Goal: Transaction & Acquisition: Purchase product/service

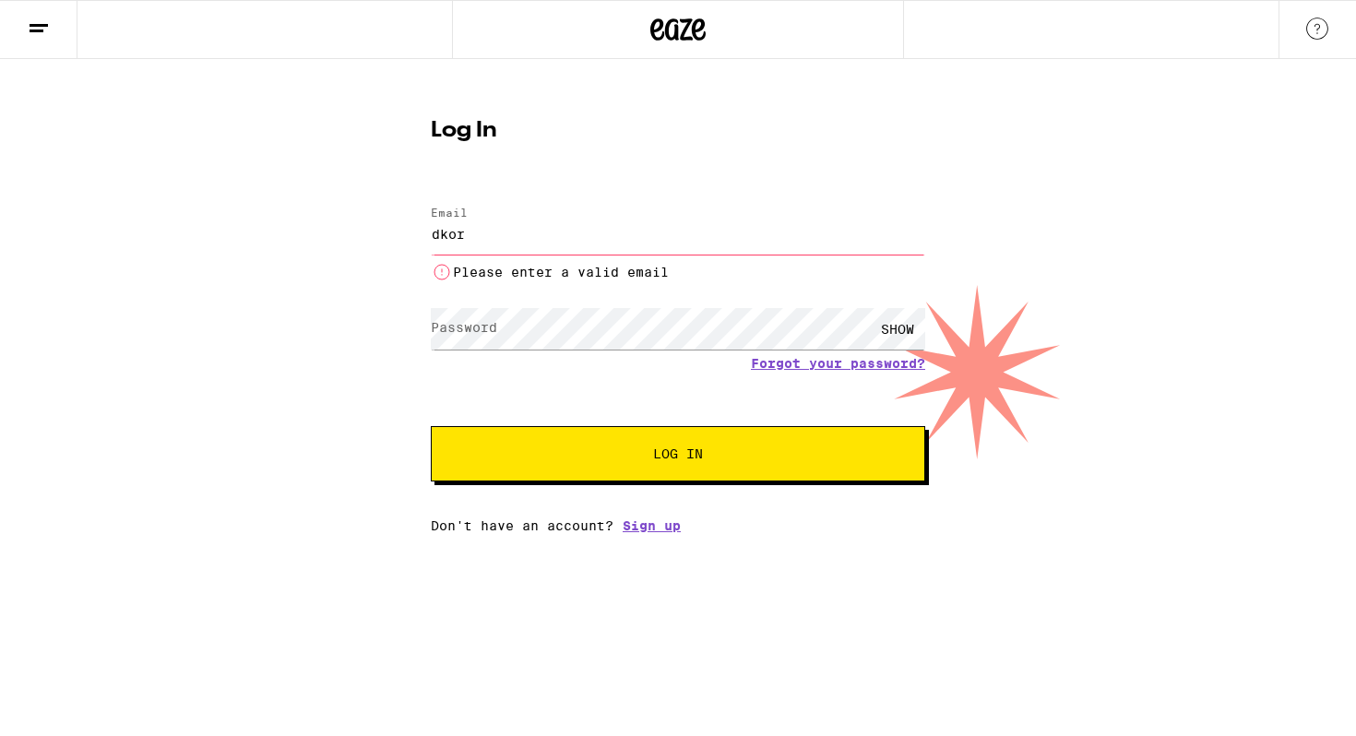
type input "dkordosh@gmail.com"
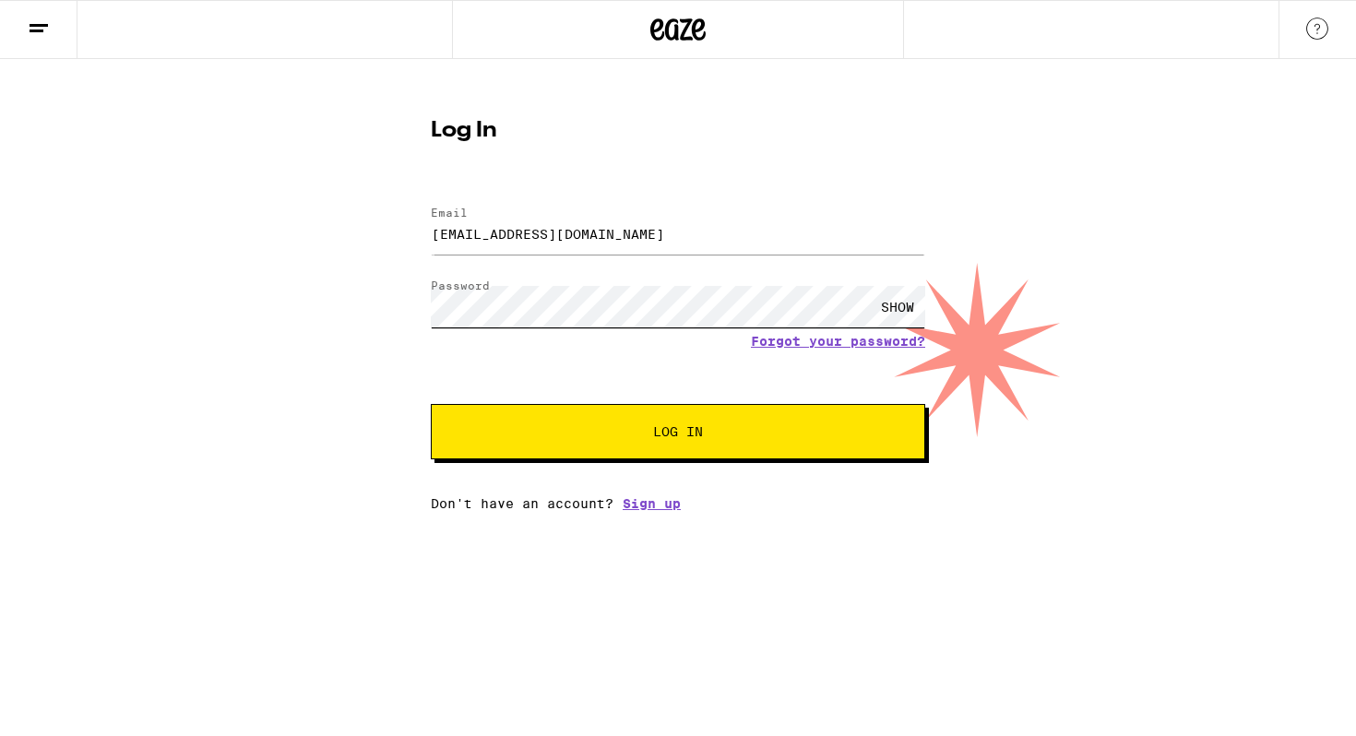
click at [431, 404] on button "Log In" at bounding box center [678, 431] width 494 height 55
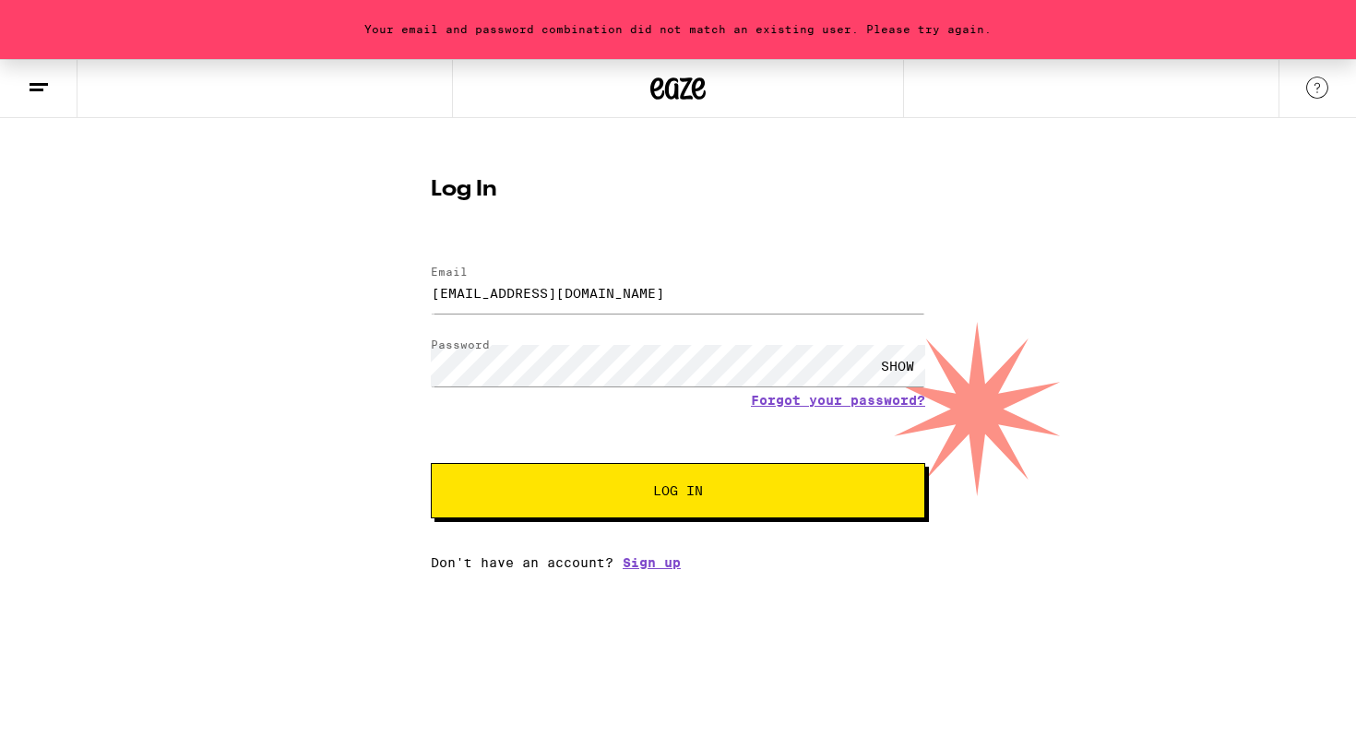
click at [811, 410] on form "Email Email dkordosh@gmail.com Password Password SHOW Forgot your password? Log…" at bounding box center [678, 382] width 494 height 271
click at [804, 400] on link "Forgot your password?" at bounding box center [838, 400] width 174 height 15
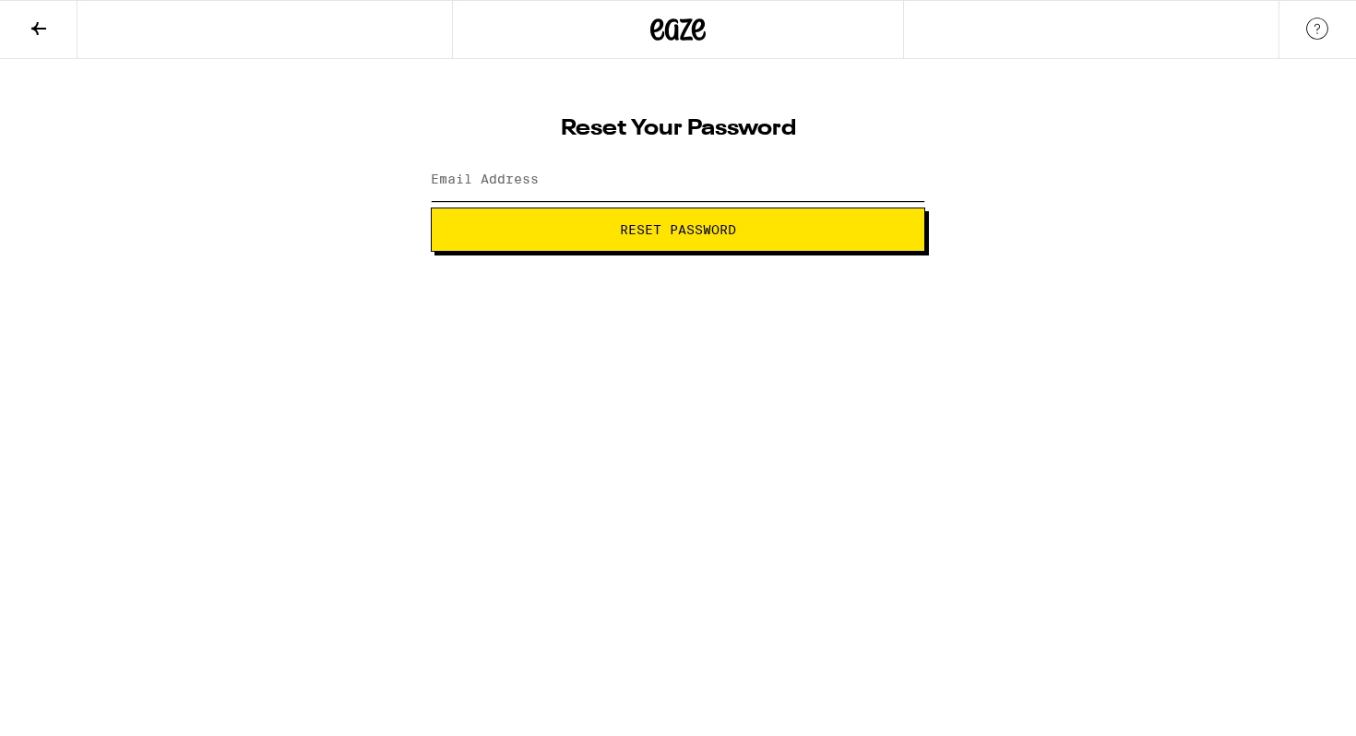
click at [593, 172] on input "Email Address" at bounding box center [678, 181] width 494 height 42
type input "dkordosh@gmail.com"
click at [599, 227] on span "Reset Password" at bounding box center [677, 229] width 463 height 13
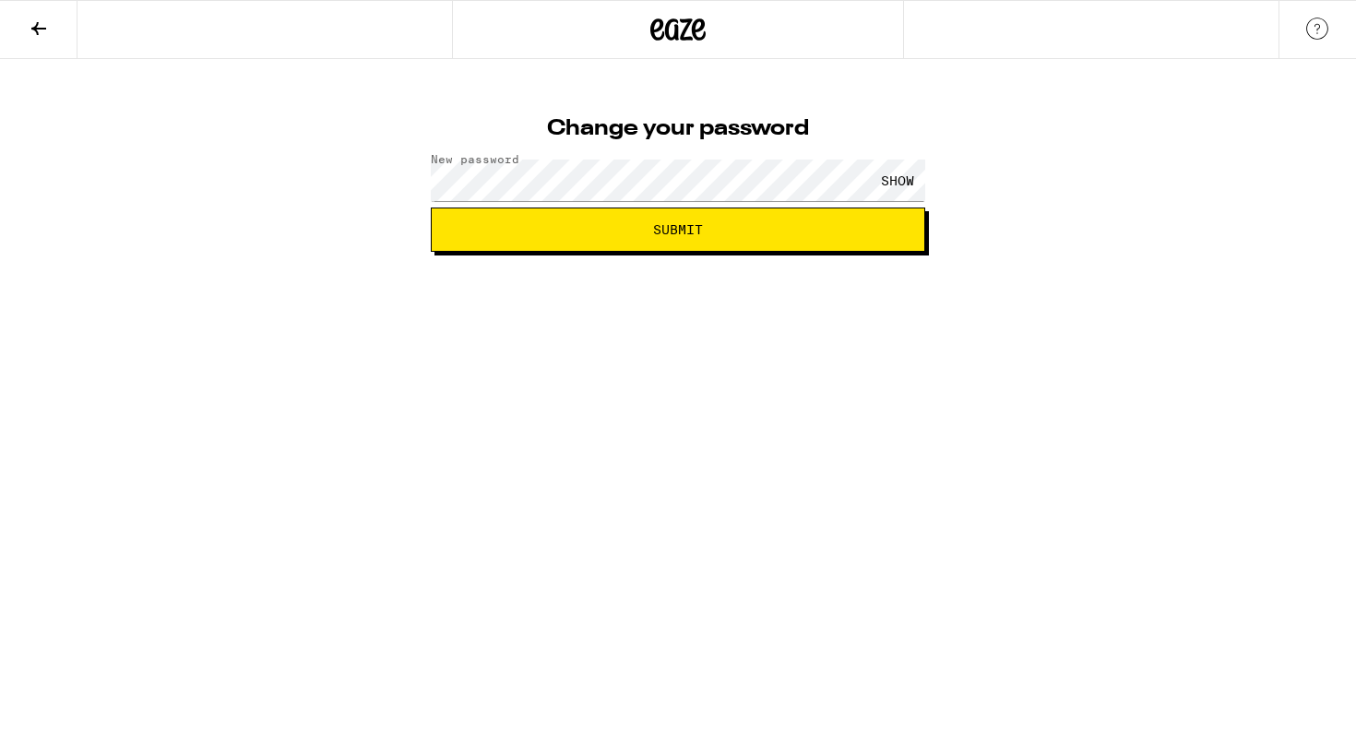
click at [899, 182] on div "SHOW" at bounding box center [897, 181] width 55 height 42
click at [712, 235] on span "Submit" at bounding box center [677, 229] width 463 height 13
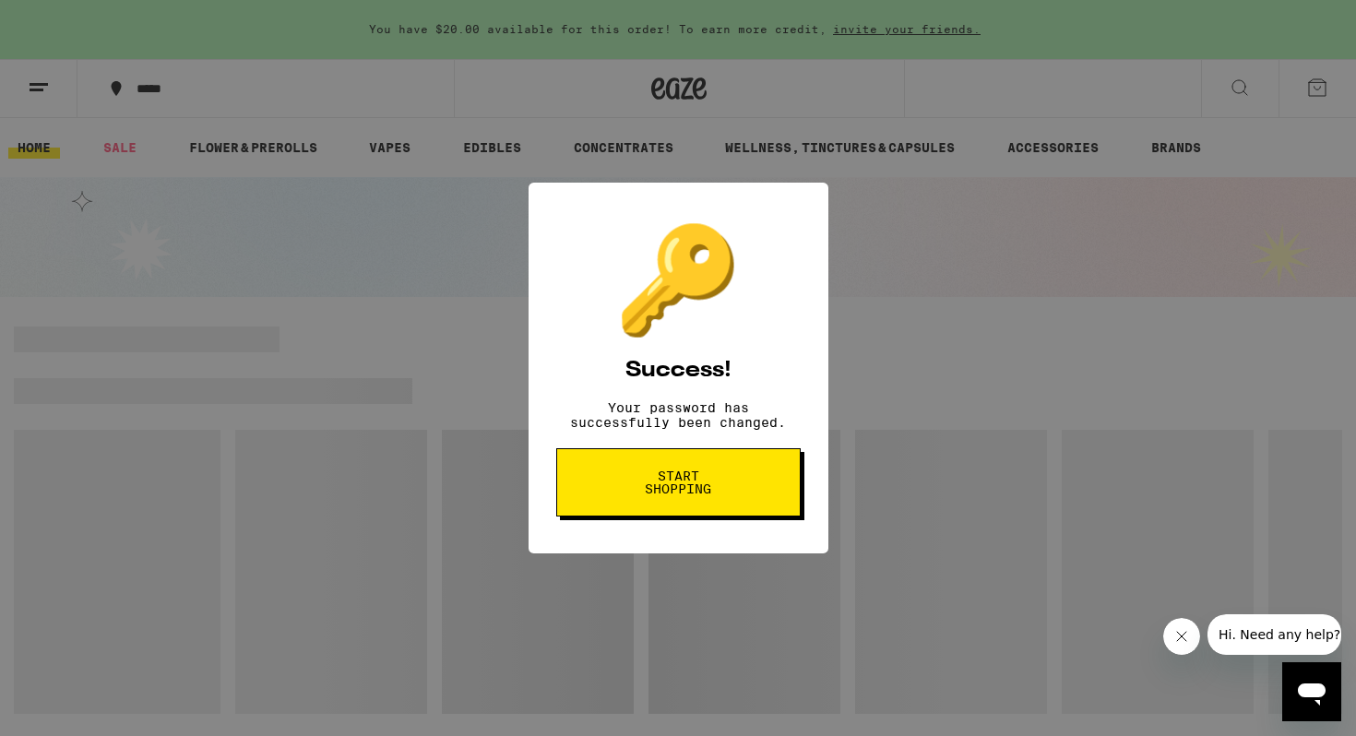
click at [704, 495] on span "Start shopping" at bounding box center [678, 483] width 95 height 26
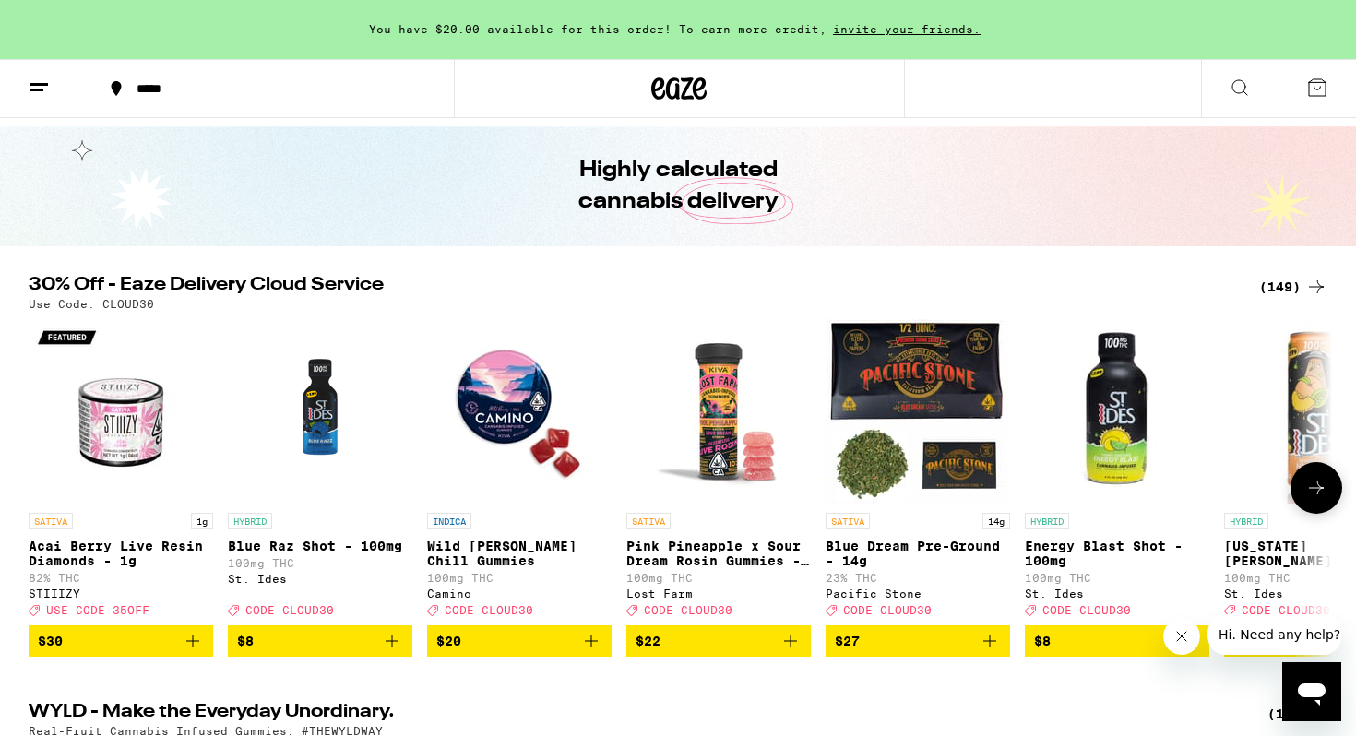
scroll to position [84, 0]
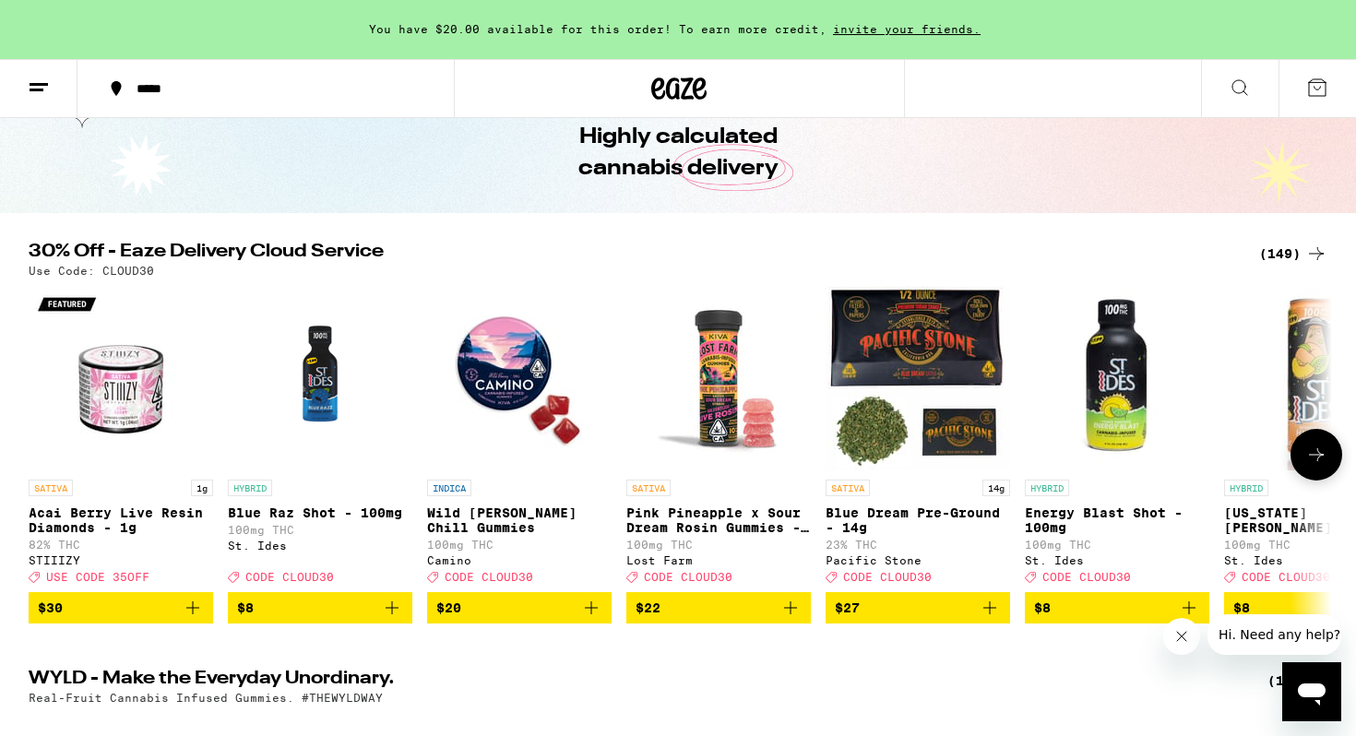
click at [1316, 466] on icon at bounding box center [1316, 455] width 22 height 22
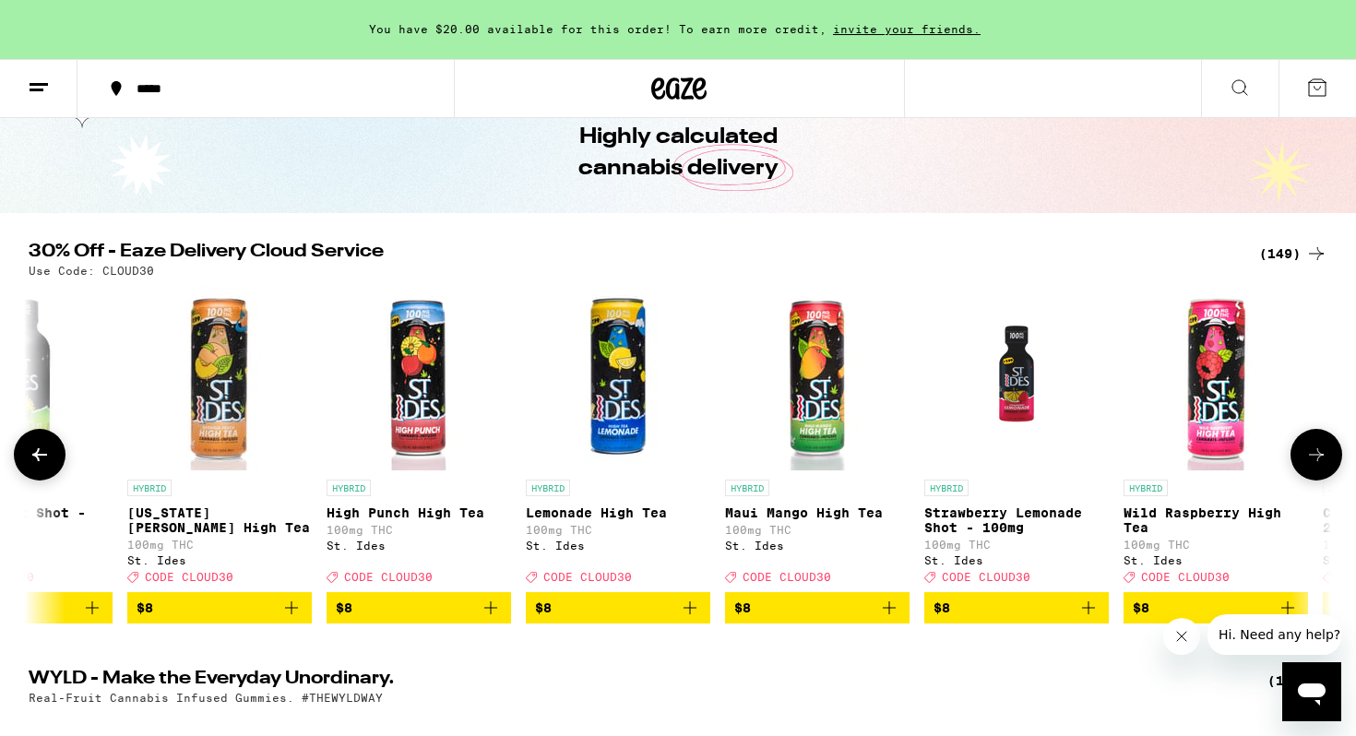
scroll to position [0, 1098]
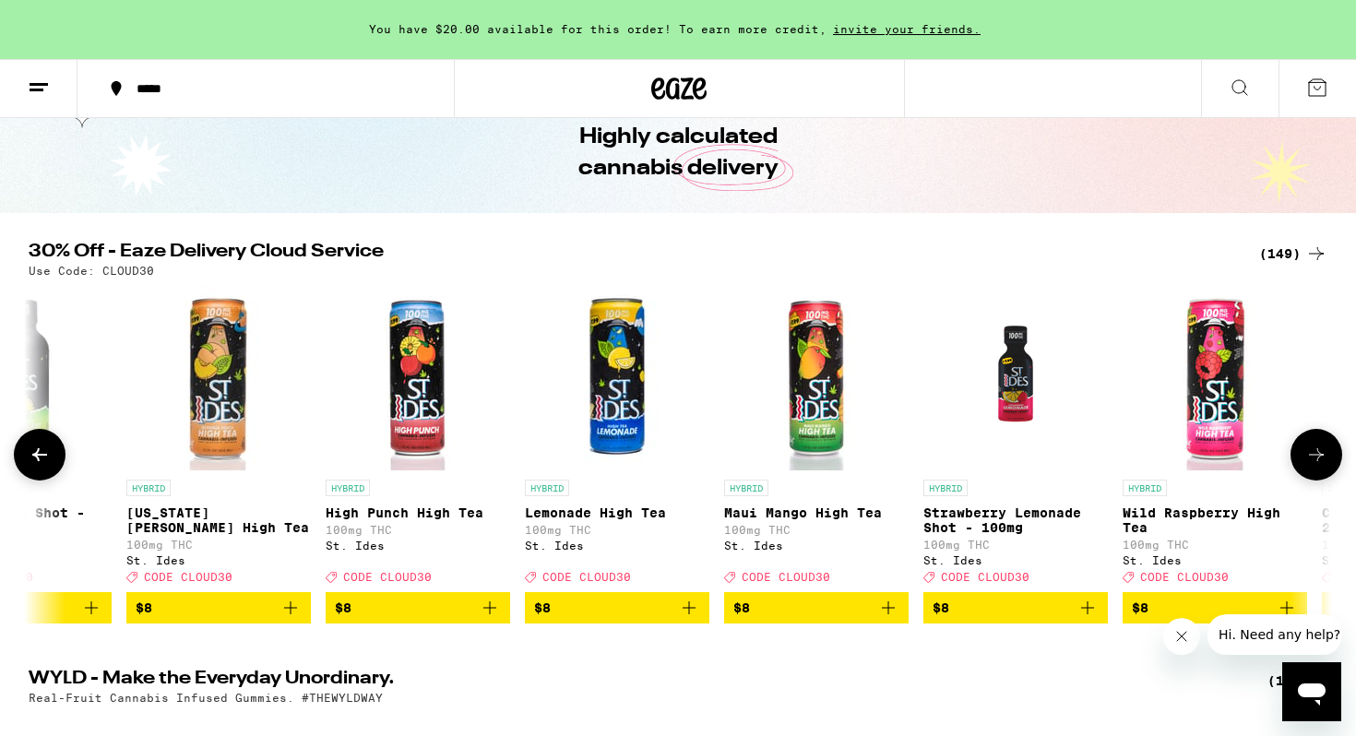
click at [1326, 465] on icon at bounding box center [1316, 455] width 22 height 22
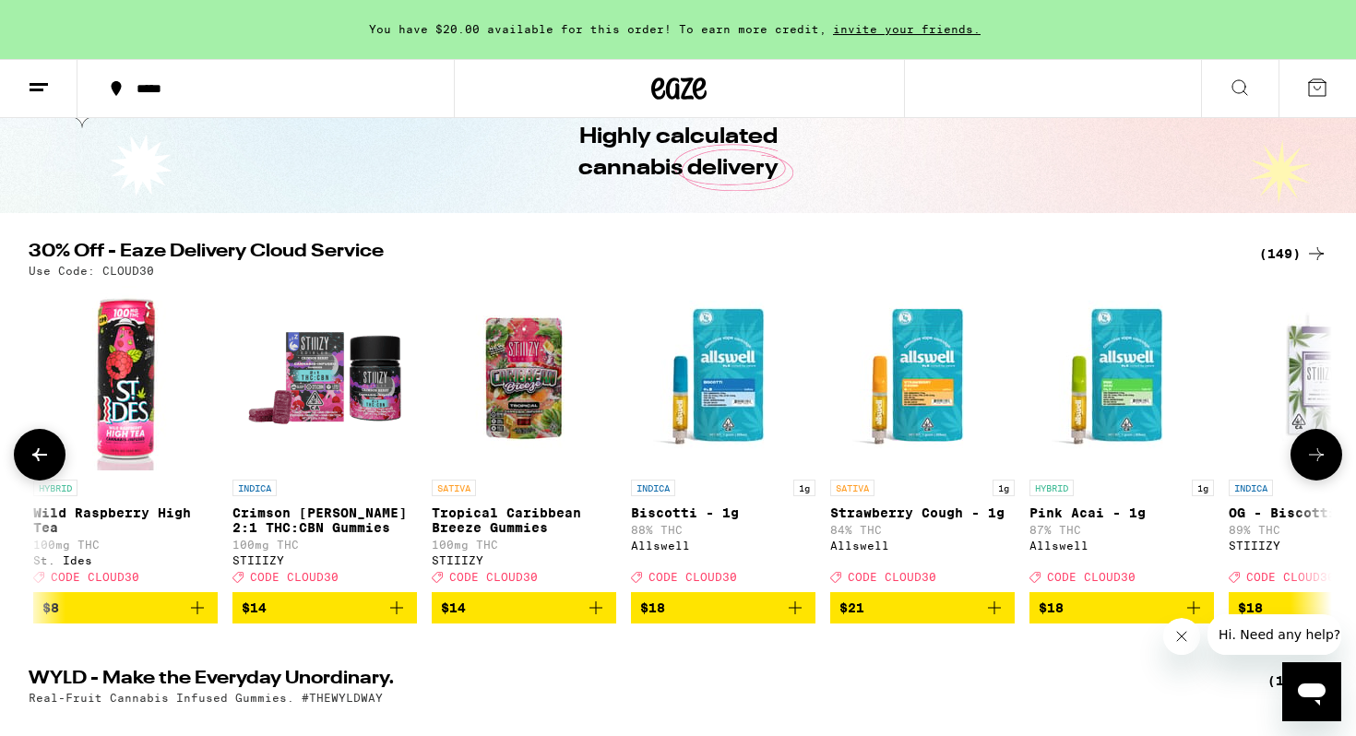
scroll to position [0, 2196]
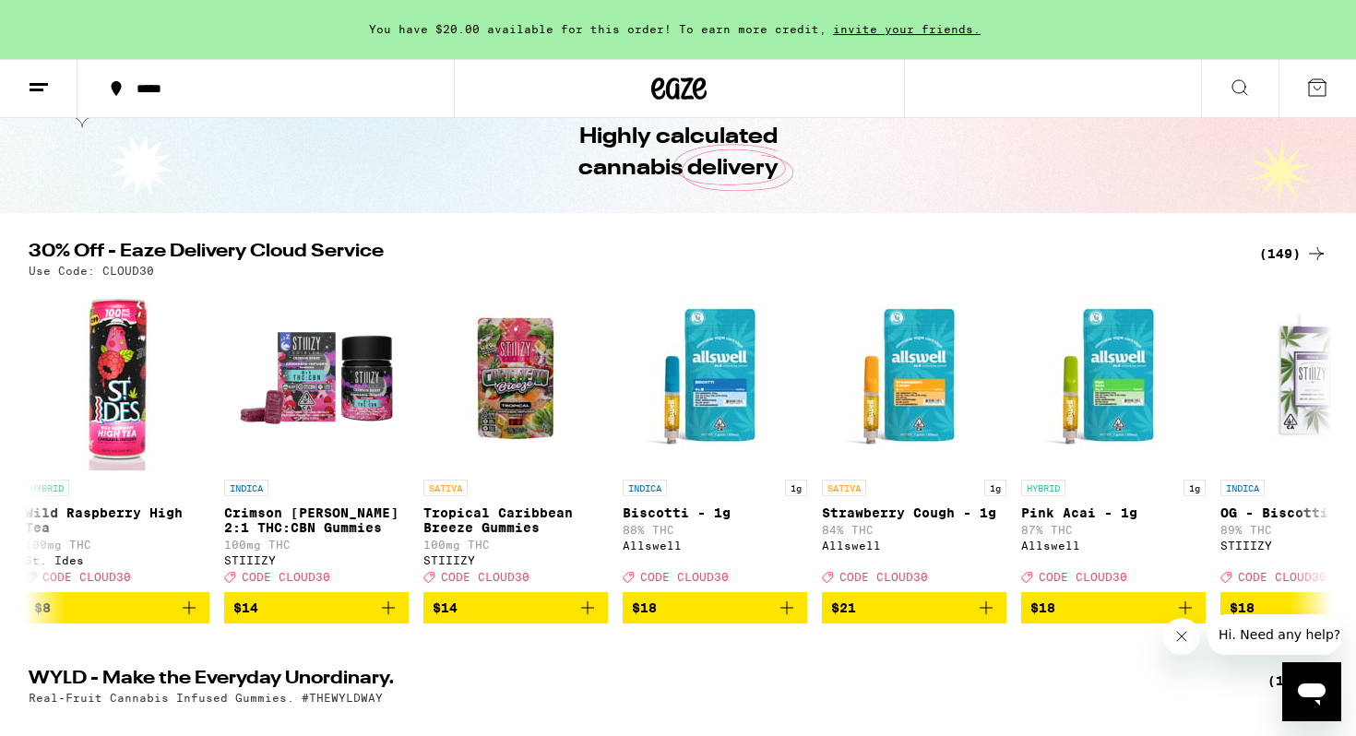
click at [48, 80] on icon at bounding box center [39, 88] width 22 height 22
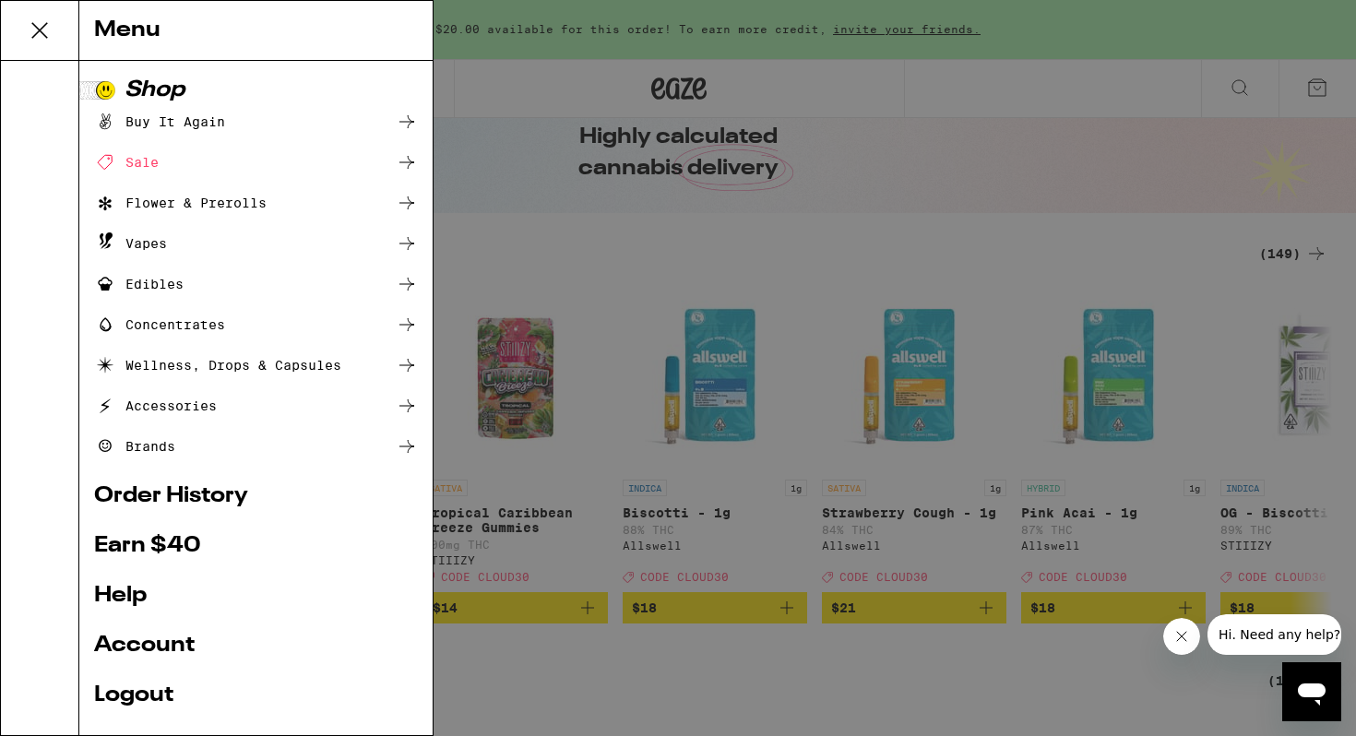
click at [178, 126] on div "Buy It Again" at bounding box center [159, 122] width 131 height 22
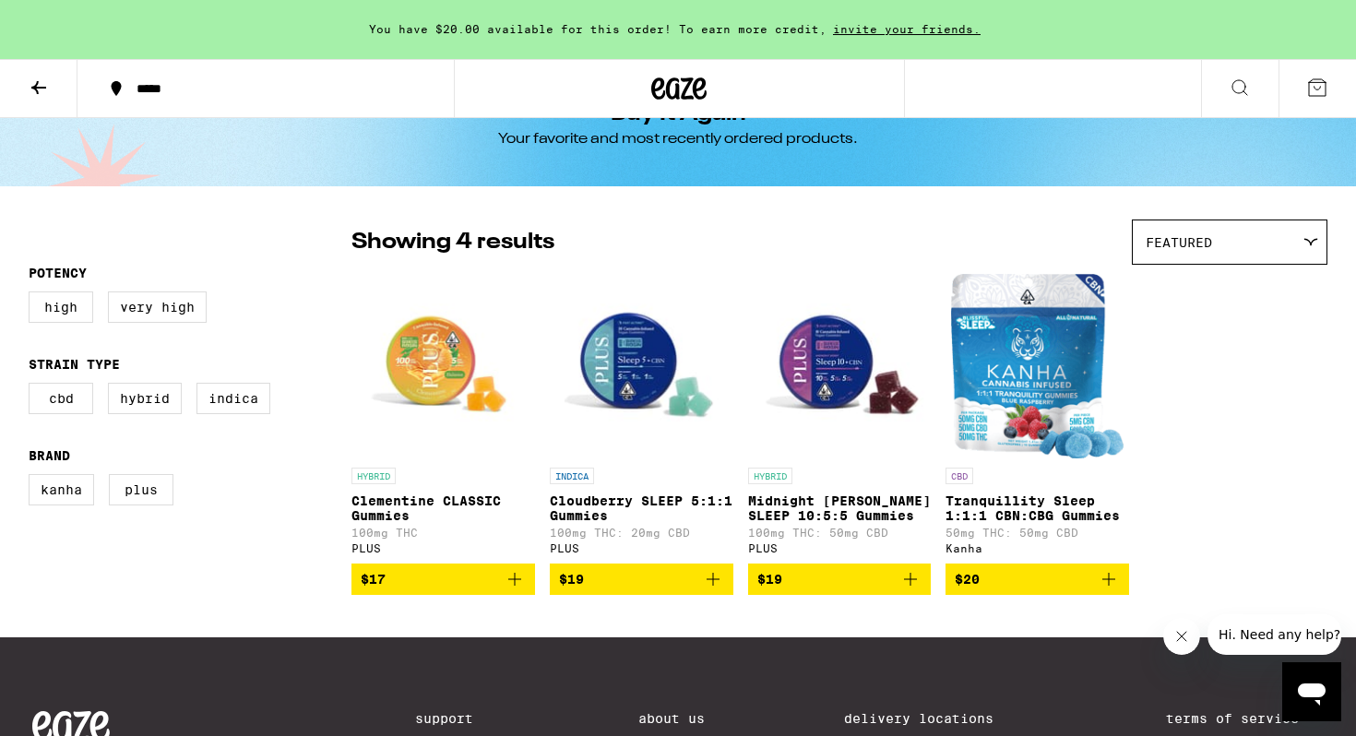
scroll to position [93, 0]
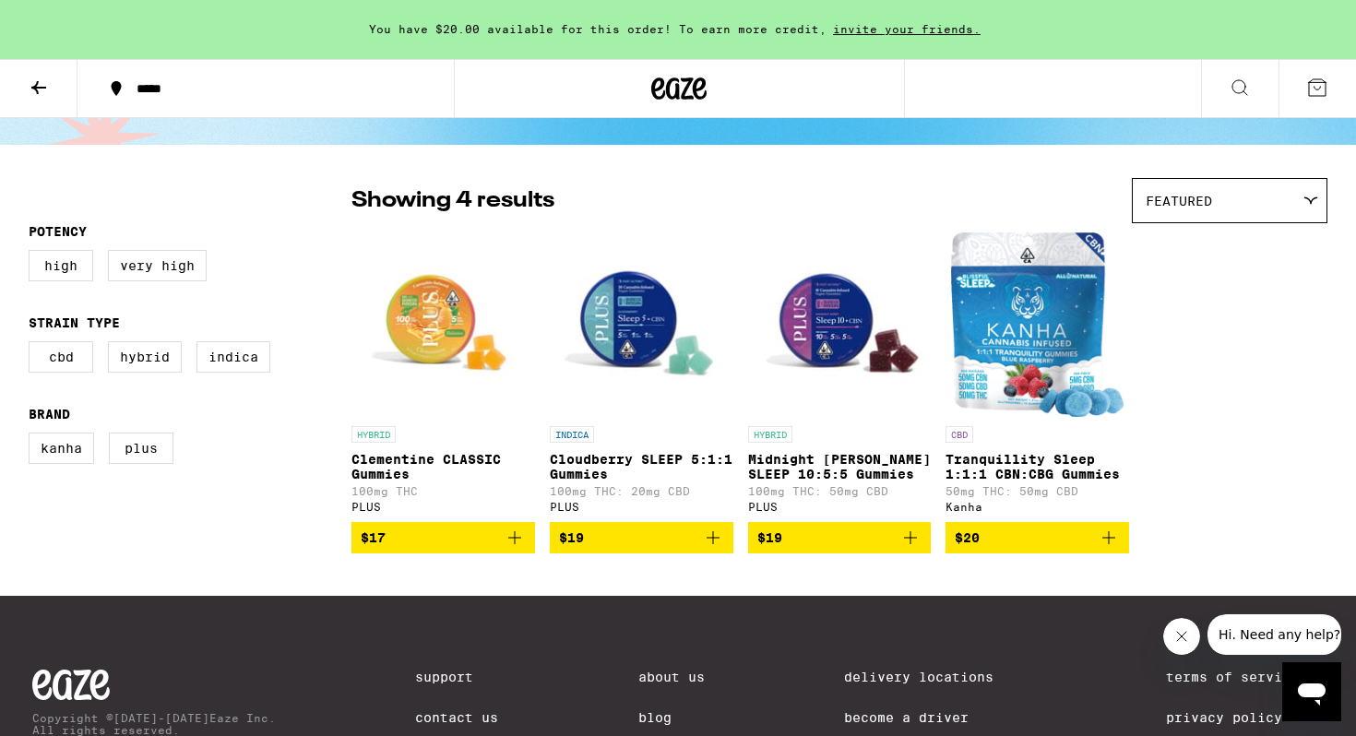
click at [518, 543] on icon "Add to bag" at bounding box center [515, 538] width 22 height 22
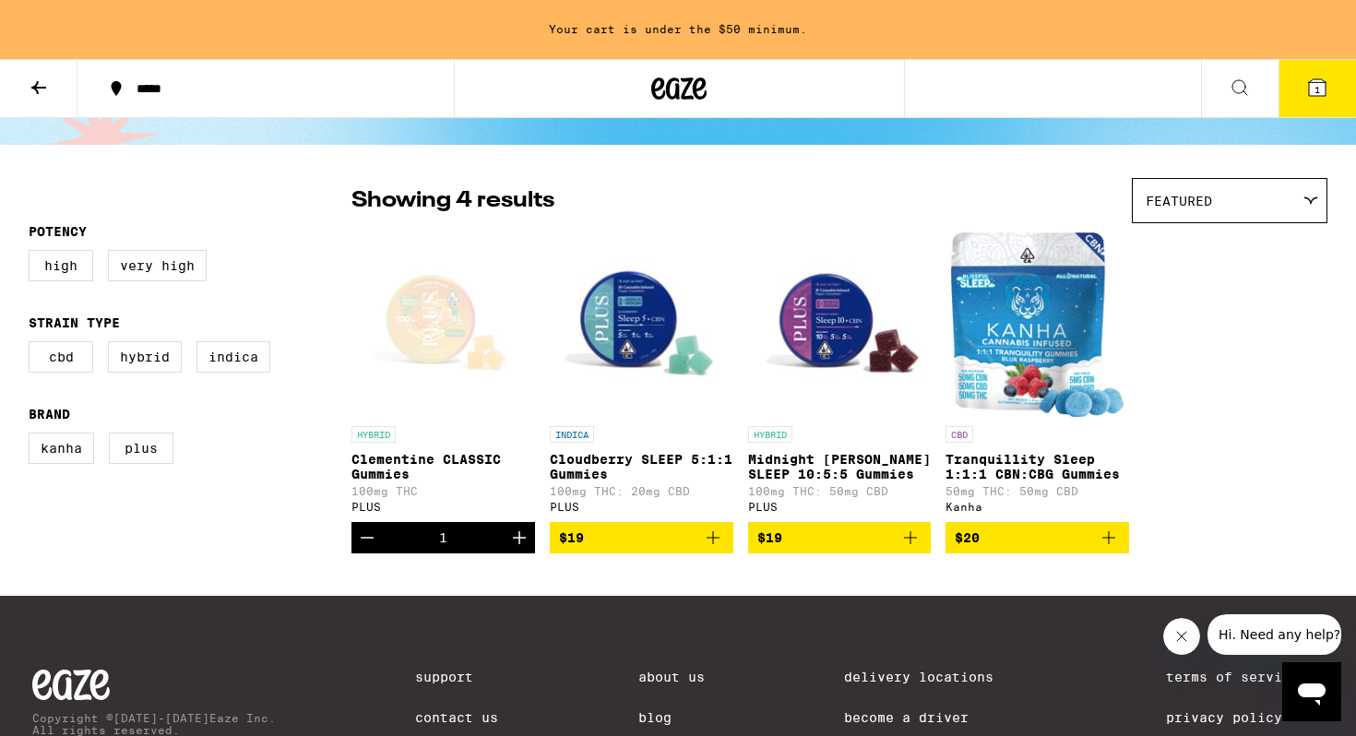
click at [523, 547] on icon "Increment" at bounding box center [519, 538] width 22 height 22
click at [654, 327] on img "Open page for Cloudberry SLEEP 5:1:1 Gummies from PLUS" at bounding box center [642, 324] width 184 height 184
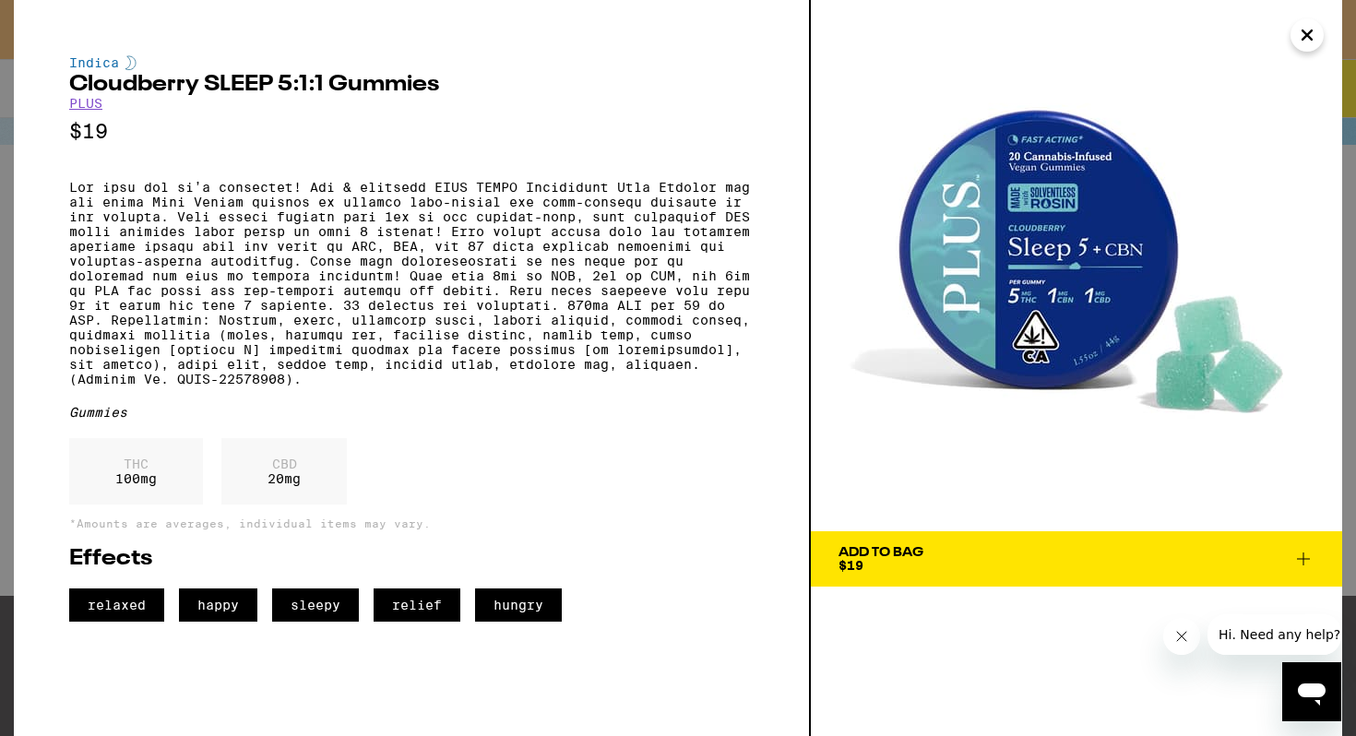
click at [1307, 32] on icon "Close" at bounding box center [1307, 34] width 9 height 9
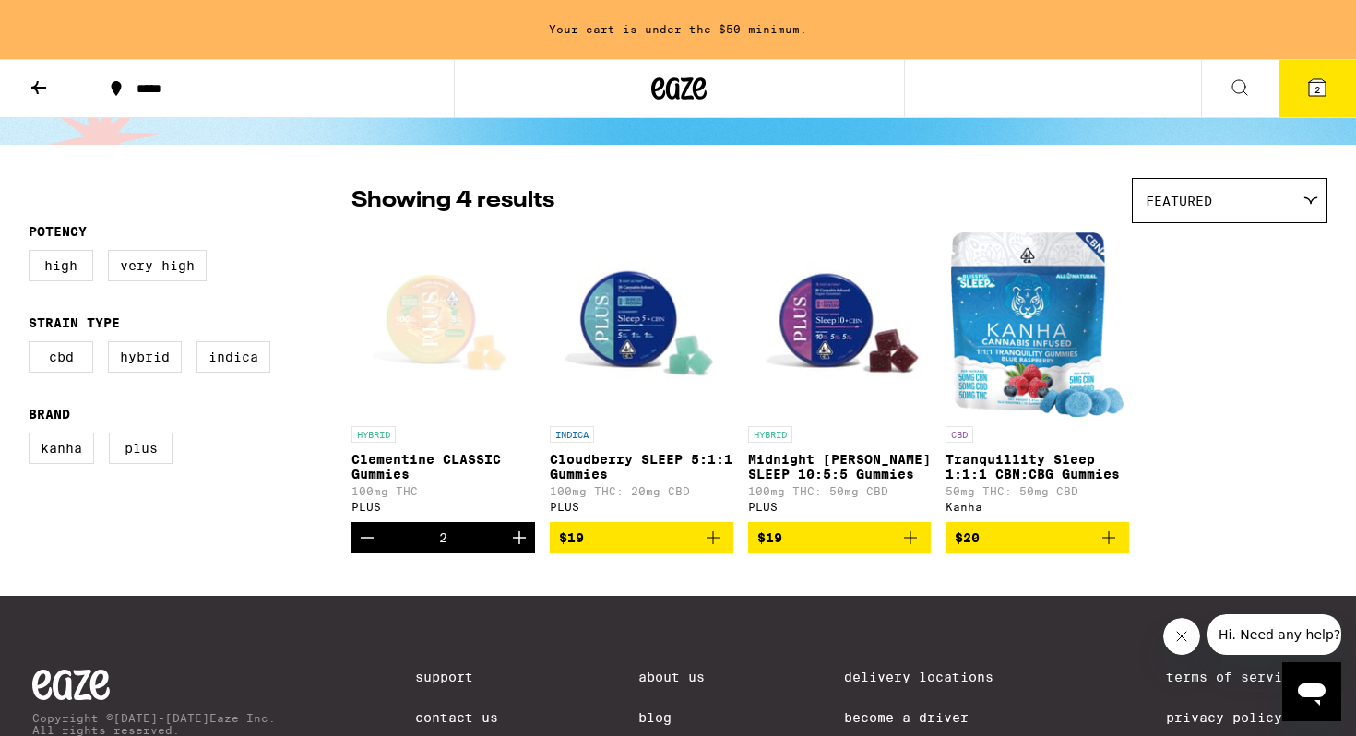
click at [829, 311] on img "Open page for Midnight Berry SLEEP 10:5:5 Gummies from PLUS" at bounding box center [840, 324] width 184 height 184
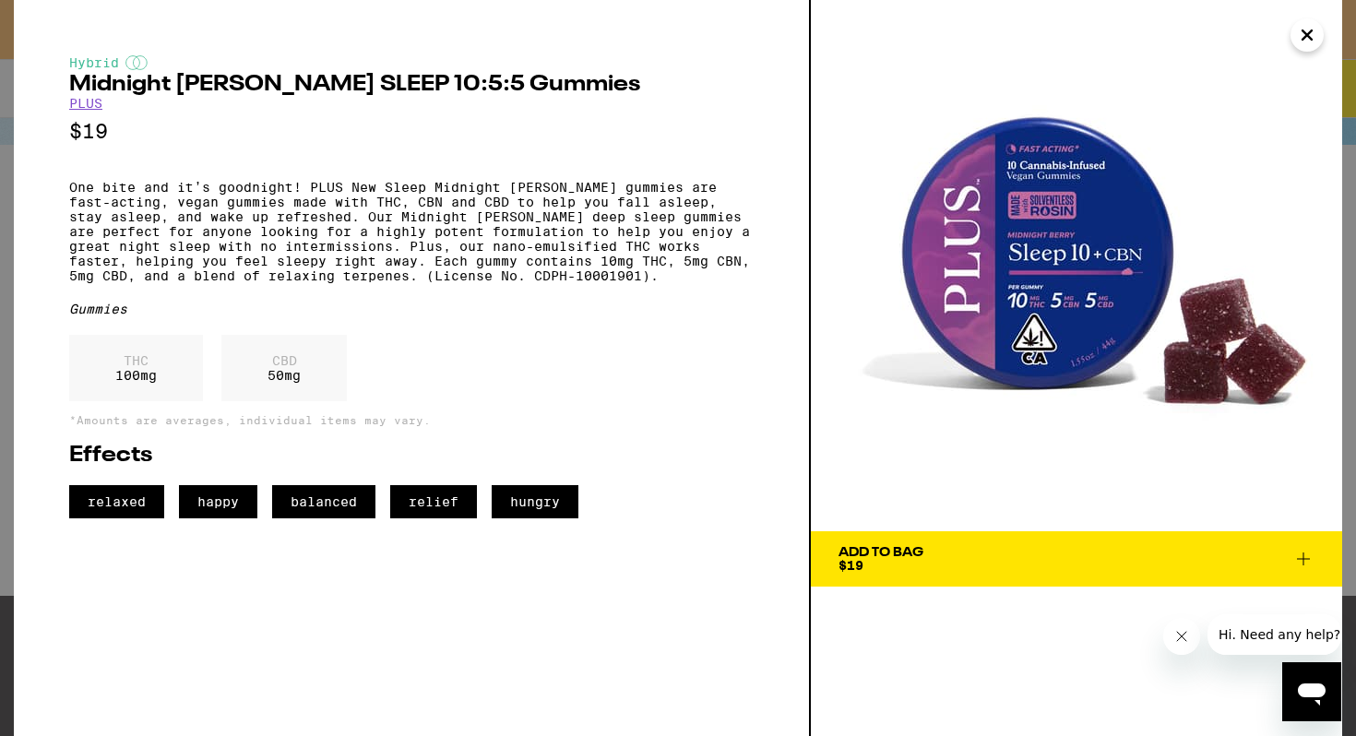
click at [1306, 30] on icon "Close" at bounding box center [1307, 35] width 22 height 28
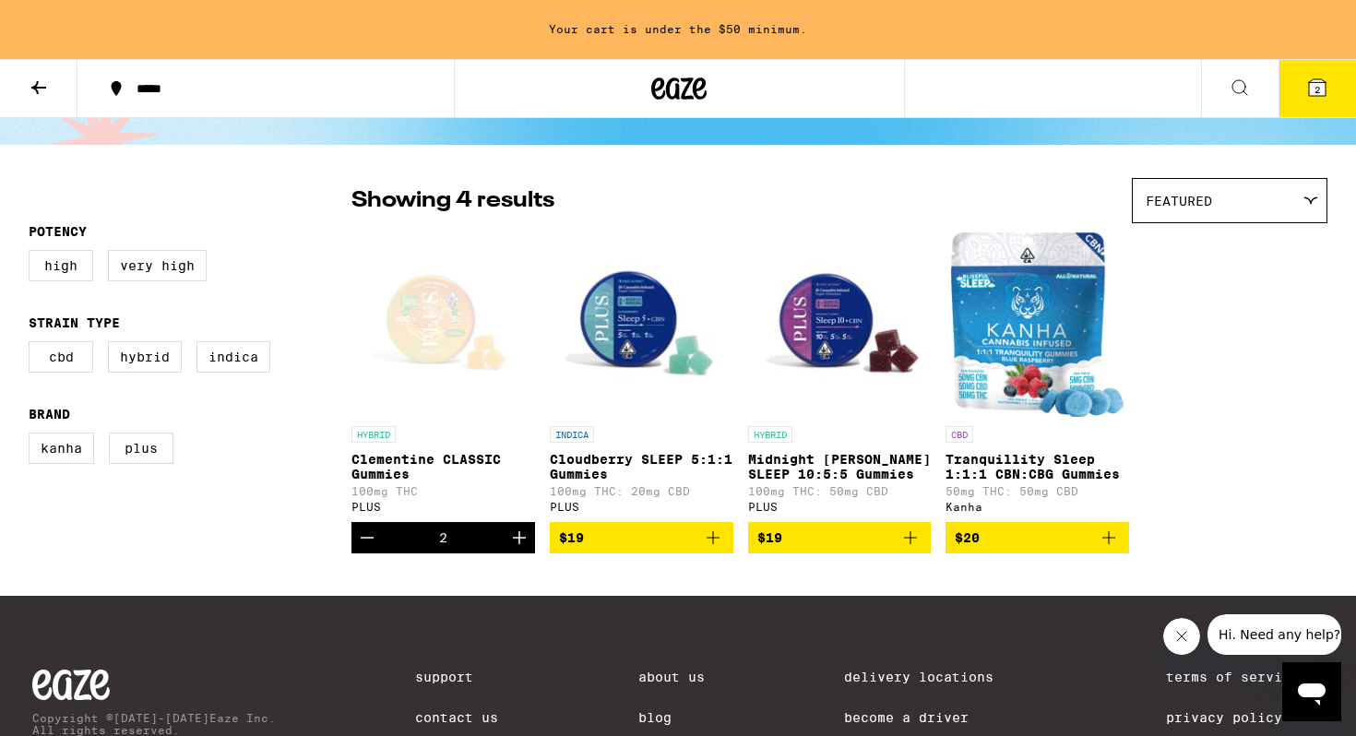
click at [708, 546] on icon "Add to bag" at bounding box center [713, 538] width 22 height 22
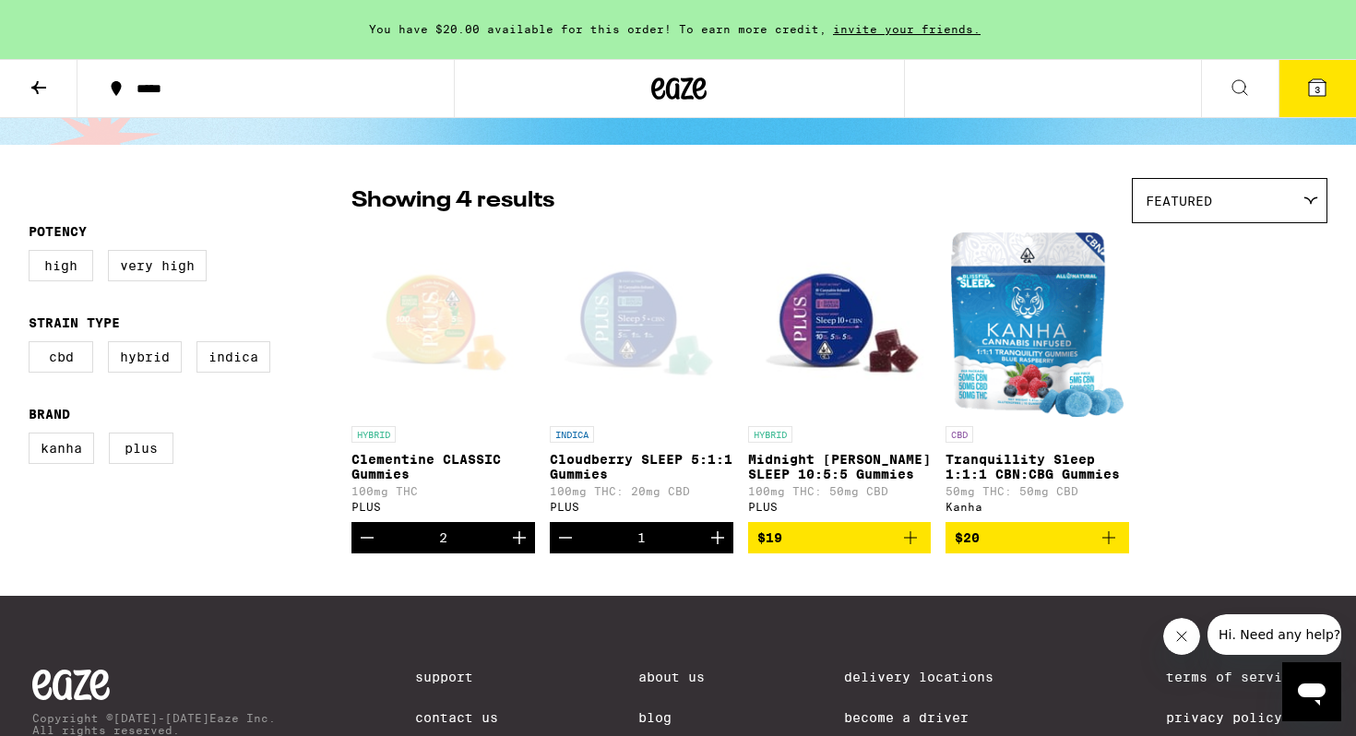
click at [910, 544] on icon "Add to bag" at bounding box center [910, 537] width 13 height 13
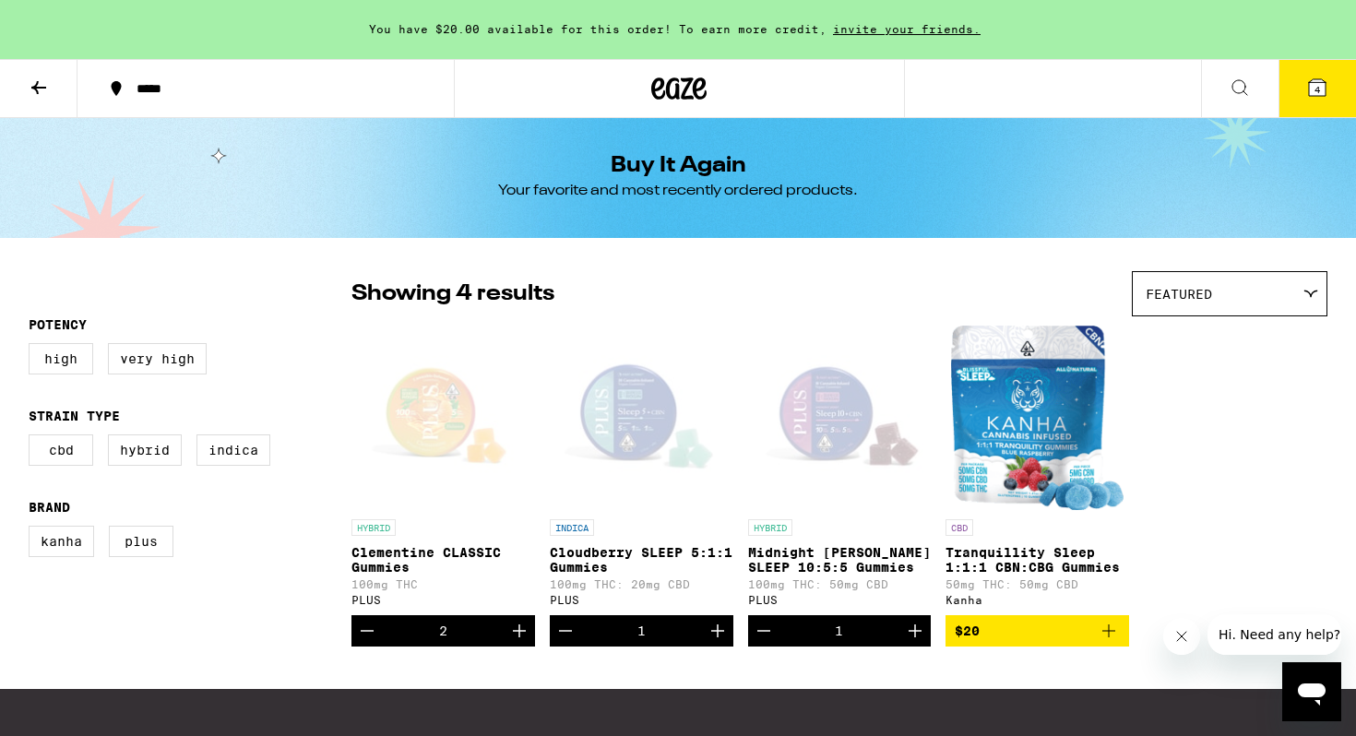
click at [1310, 90] on icon at bounding box center [1317, 87] width 17 height 17
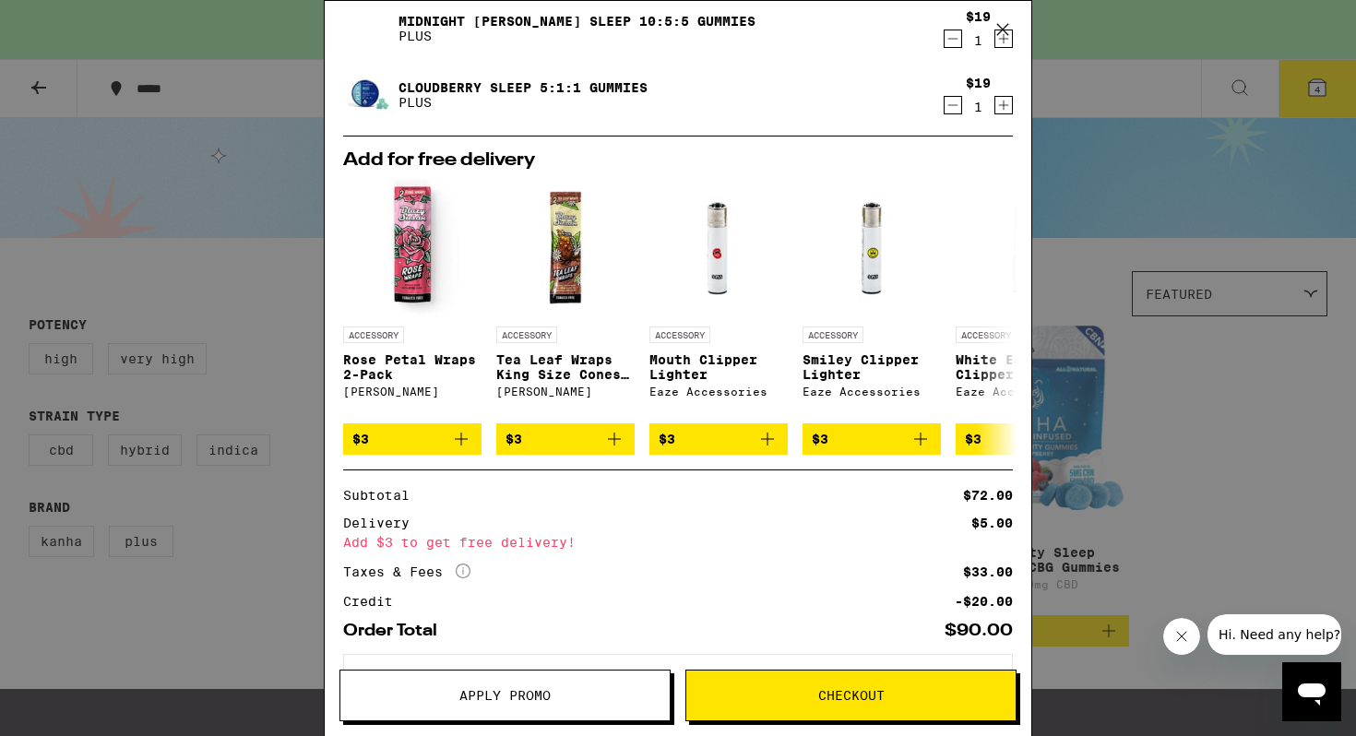
scroll to position [166, 0]
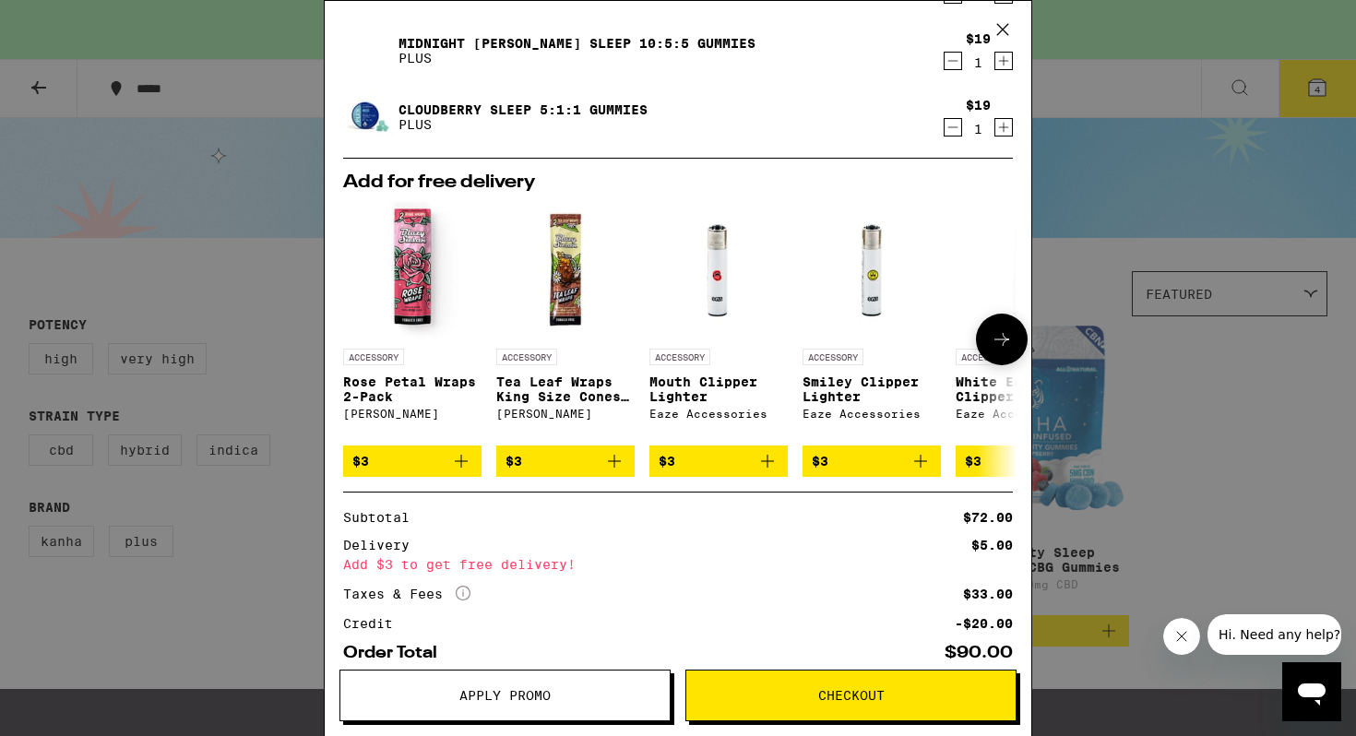
click at [1010, 339] on icon at bounding box center [1002, 339] width 22 height 22
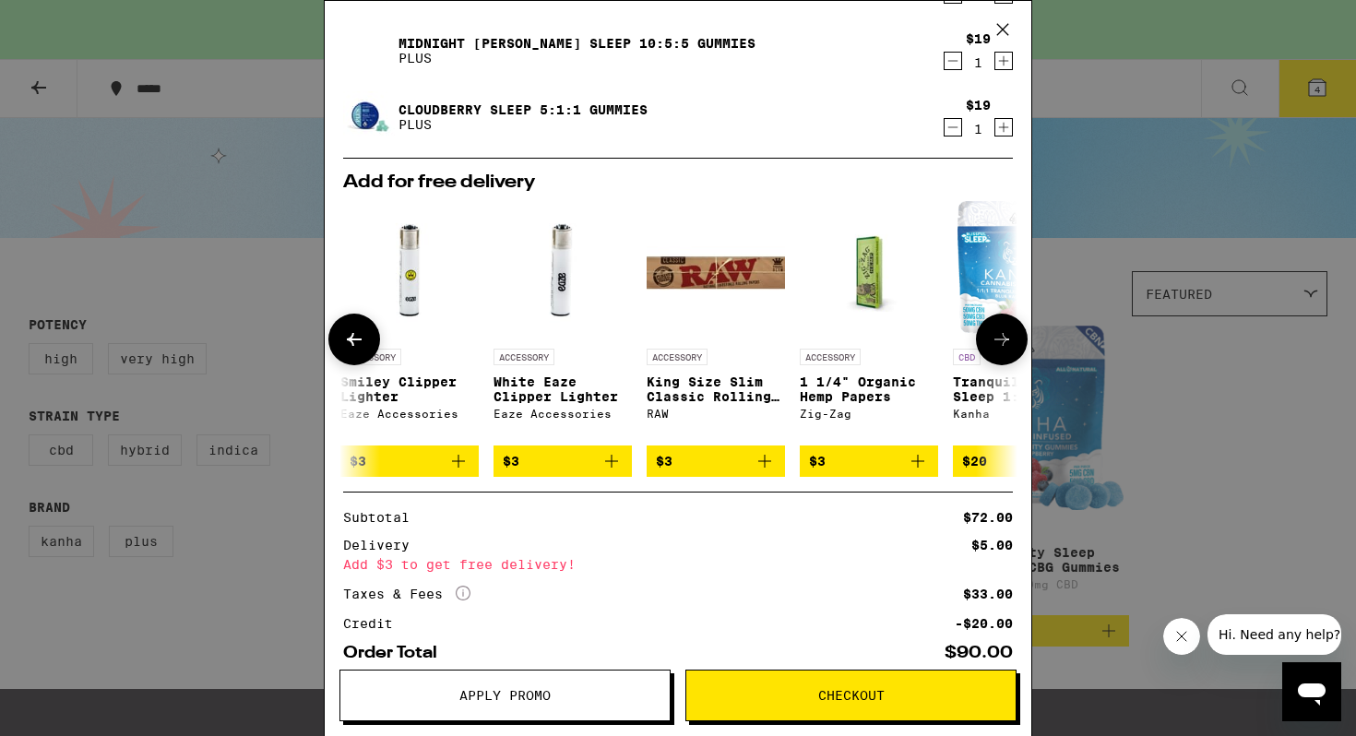
scroll to position [0, 469]
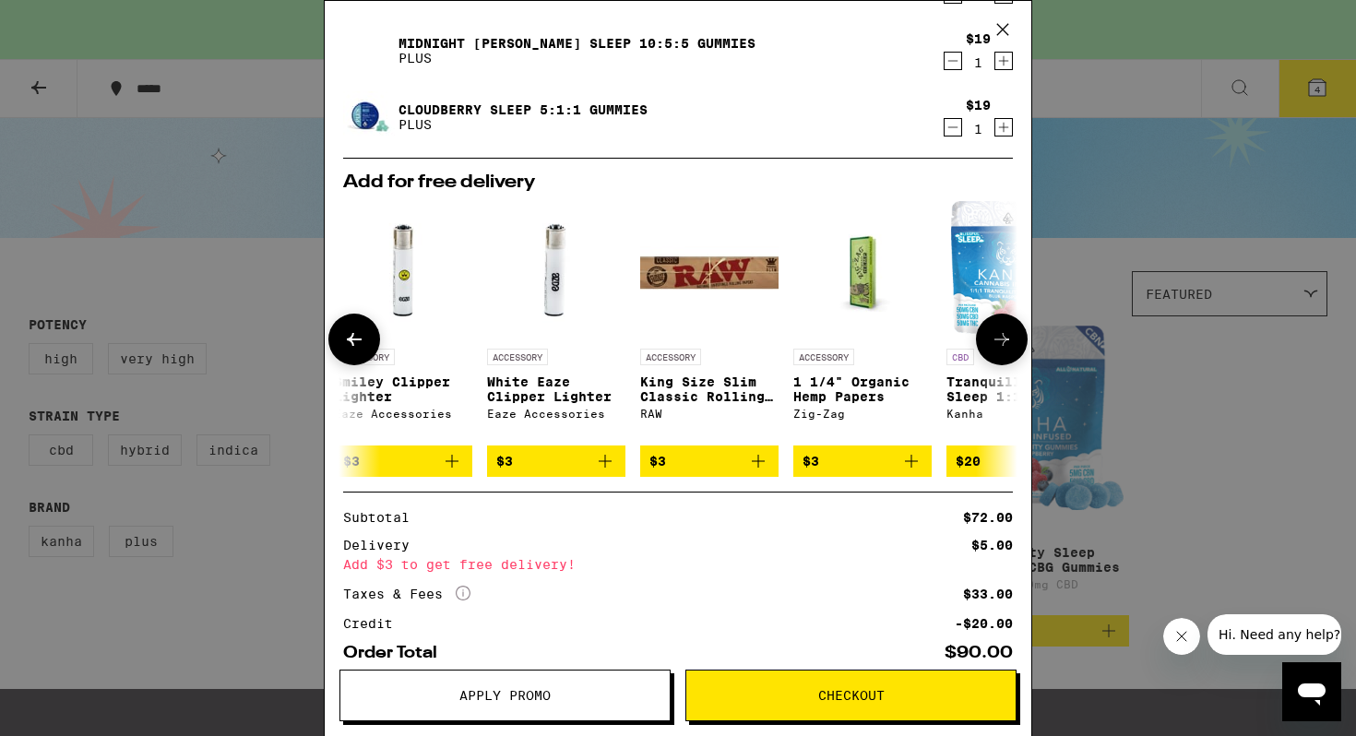
click at [1012, 340] on icon at bounding box center [1002, 339] width 22 height 22
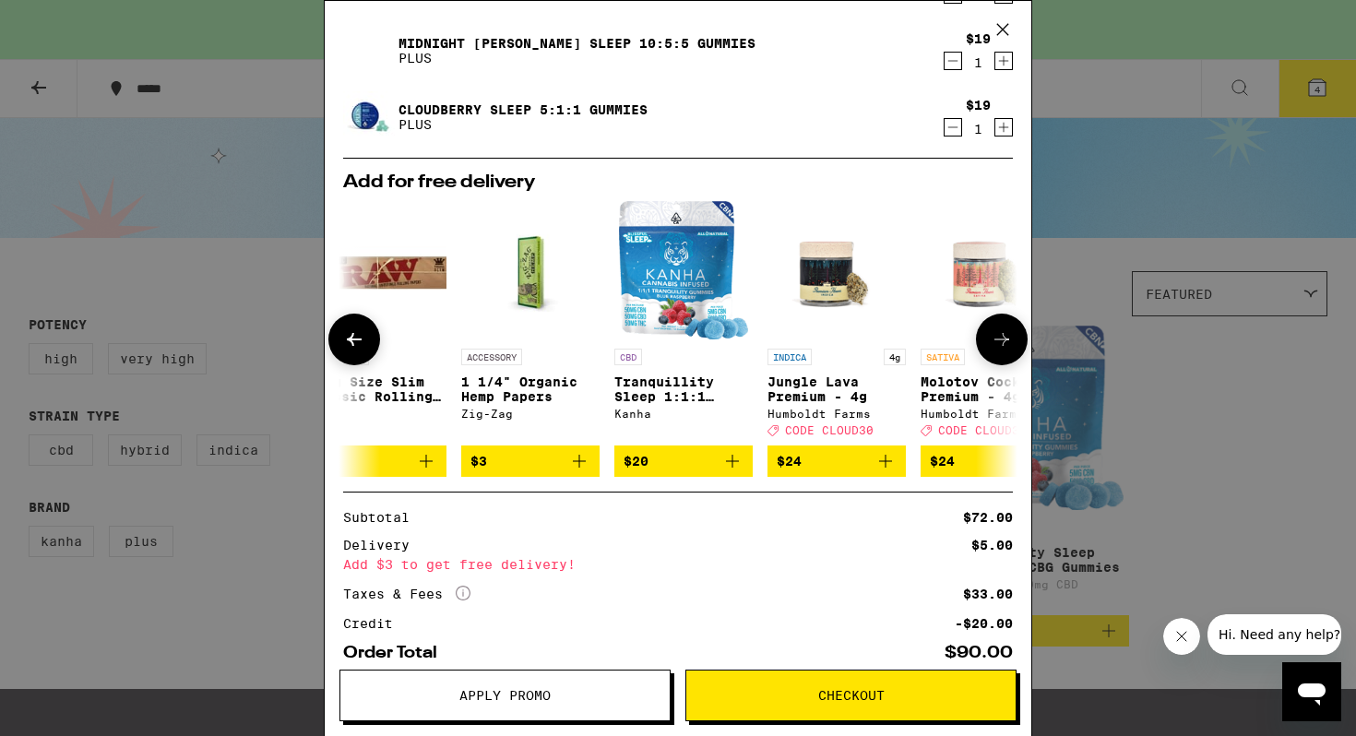
scroll to position [0, 862]
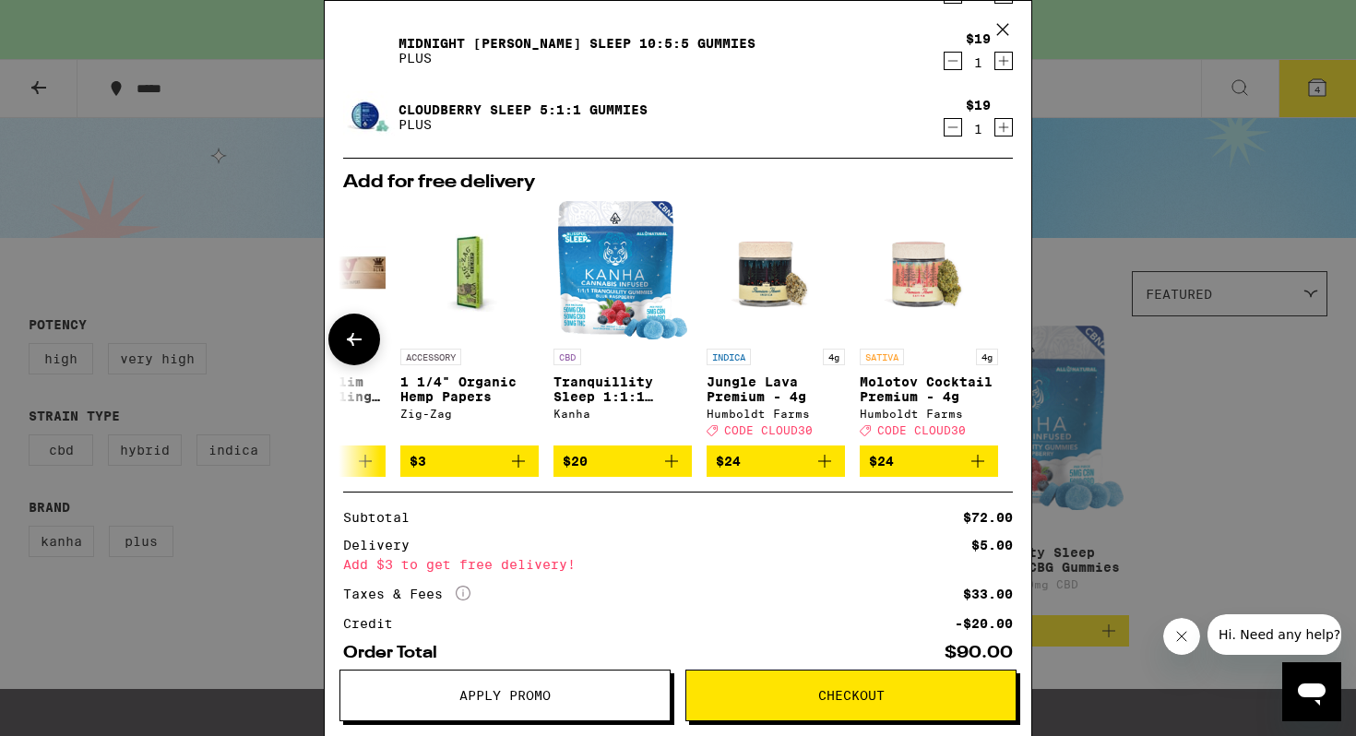
click at [345, 333] on icon at bounding box center [354, 339] width 22 height 22
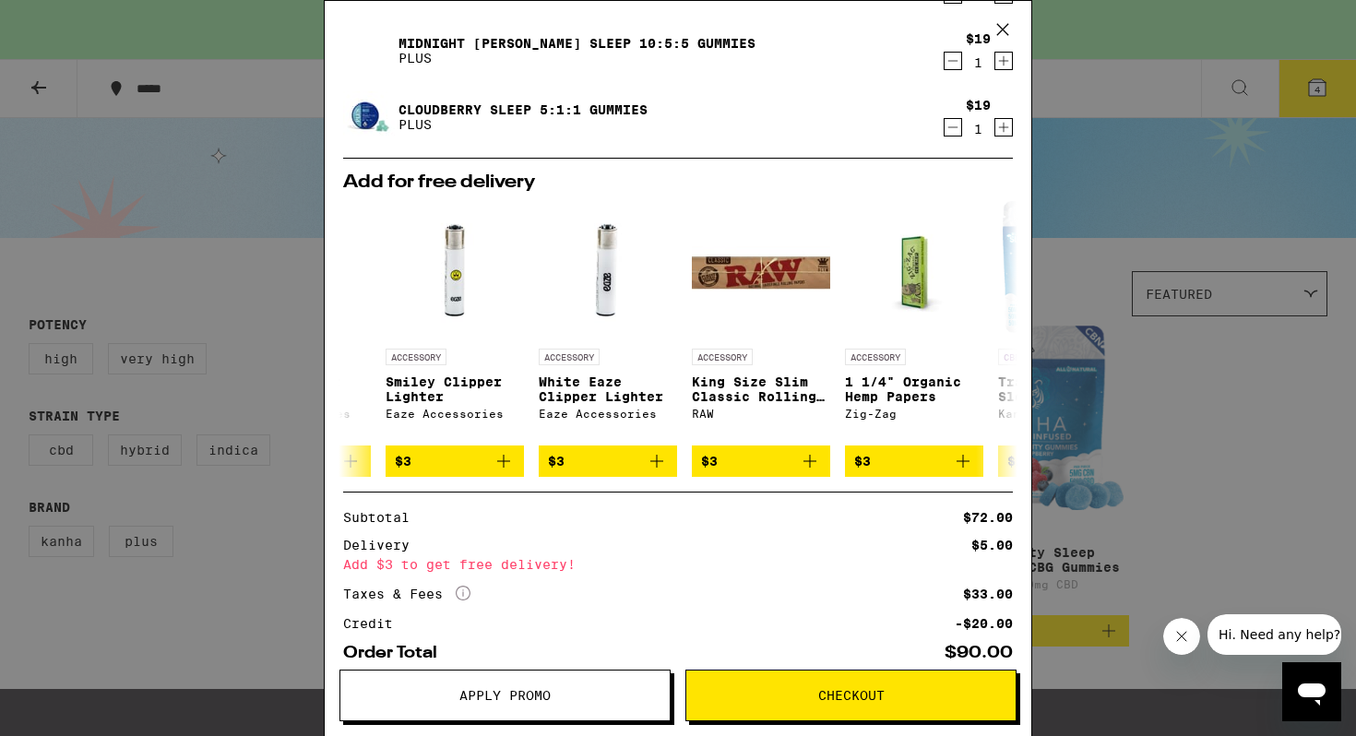
scroll to position [0, 393]
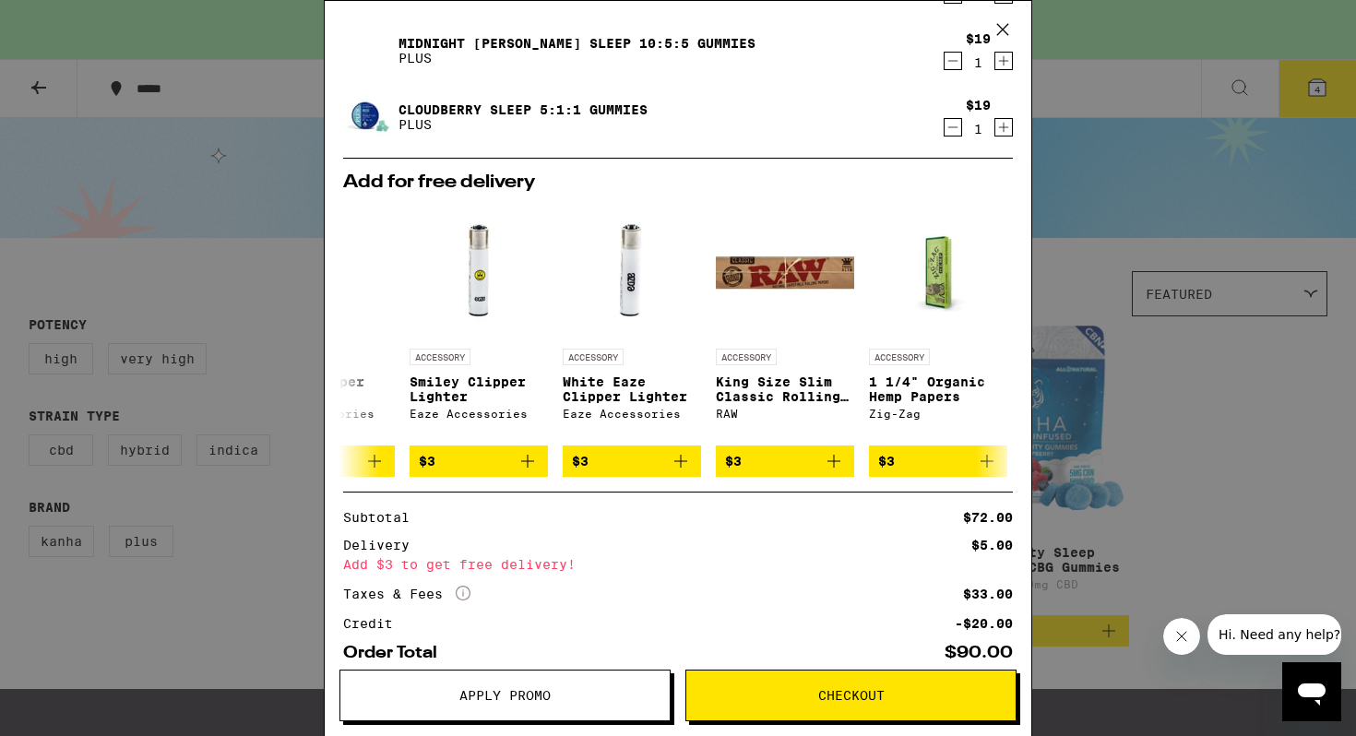
click at [800, 684] on button "Checkout" at bounding box center [850, 696] width 331 height 52
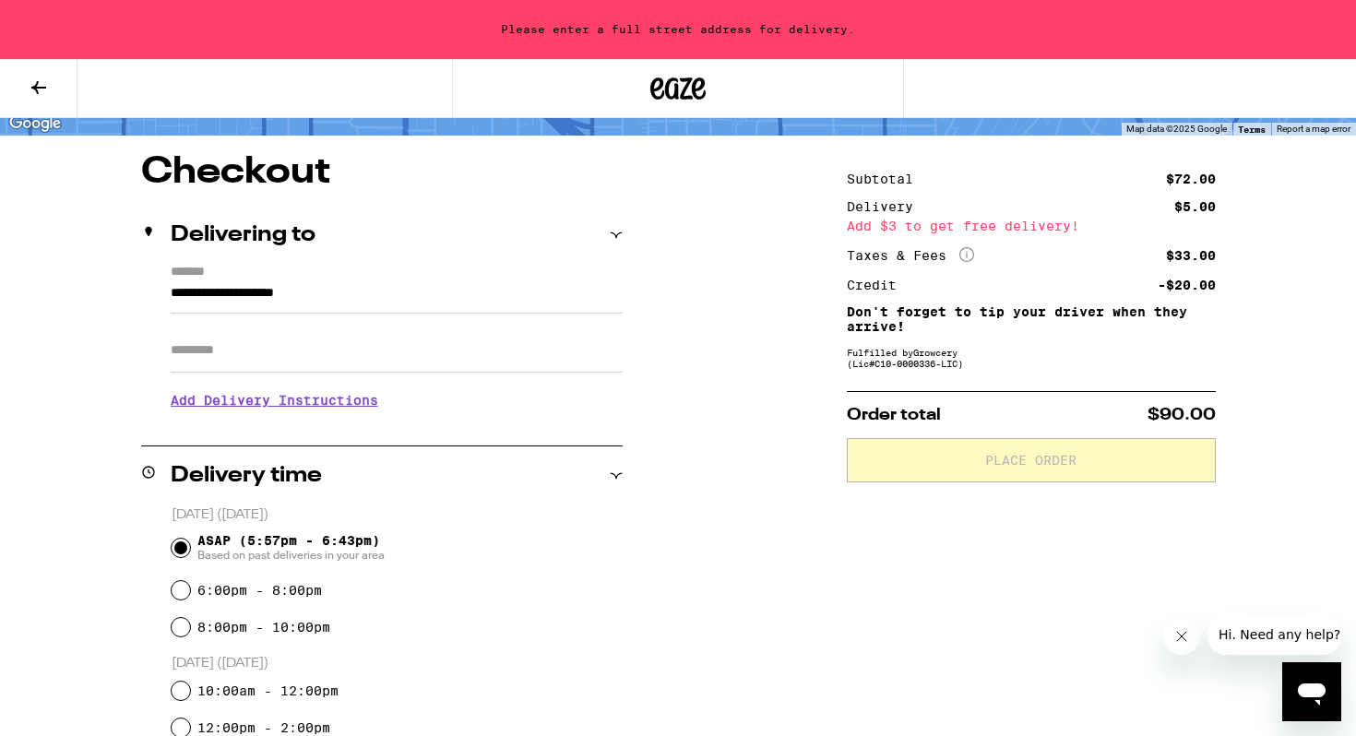
scroll to position [178, 0]
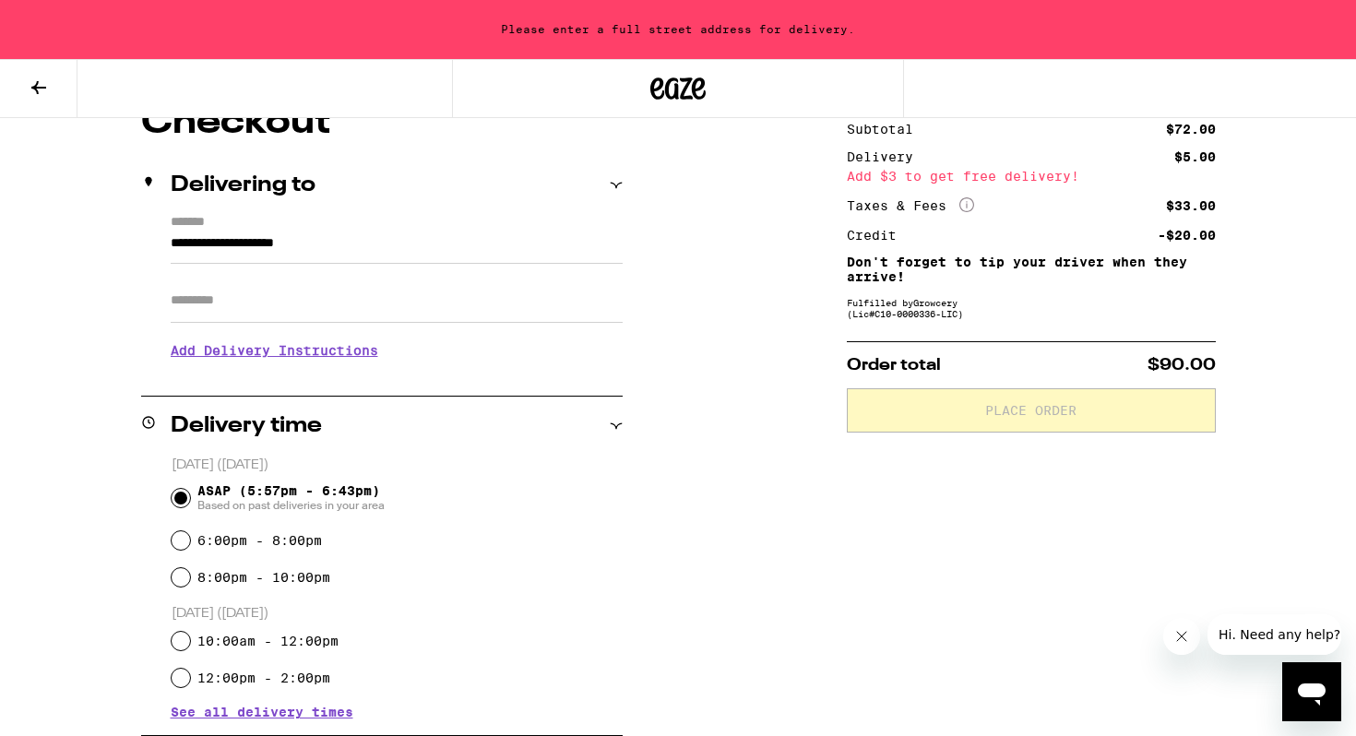
click at [295, 242] on input "**********" at bounding box center [397, 247] width 452 height 31
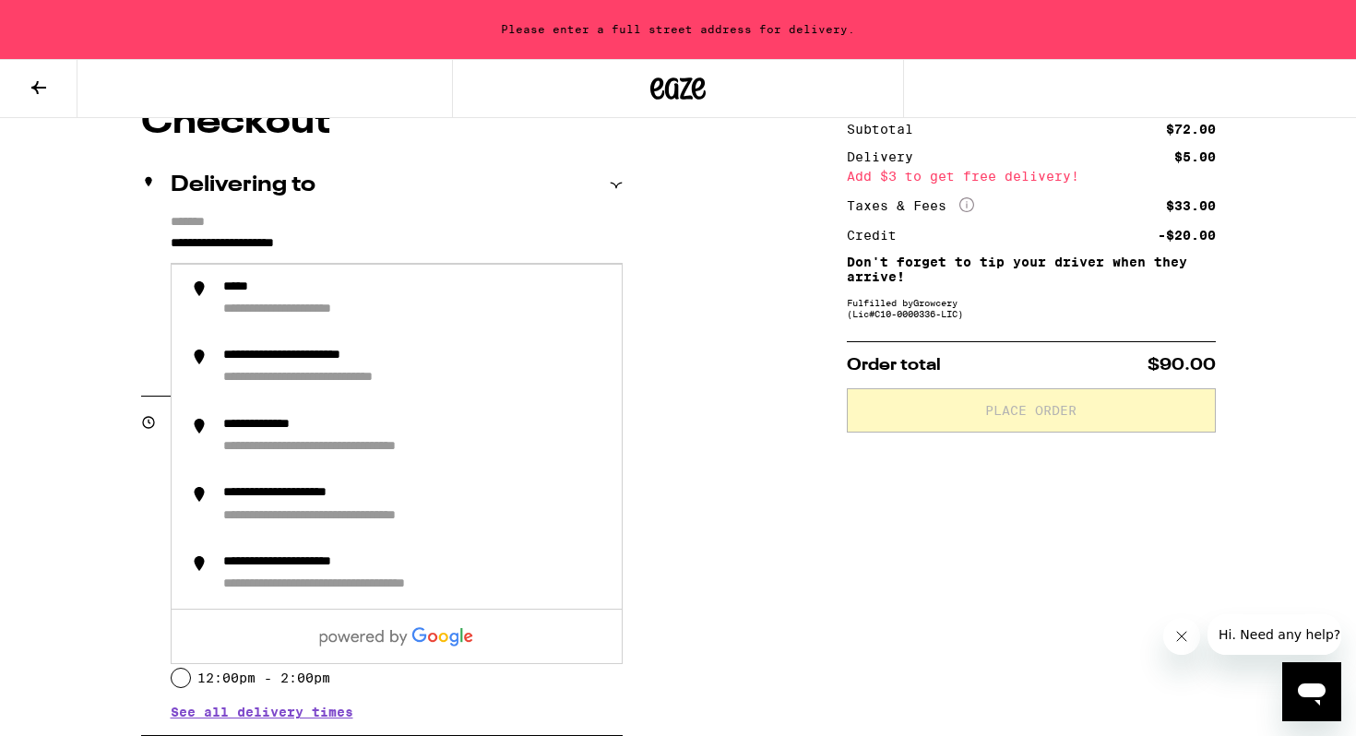
click at [95, 281] on div "**********" at bounding box center [678, 657] width 1328 height 1107
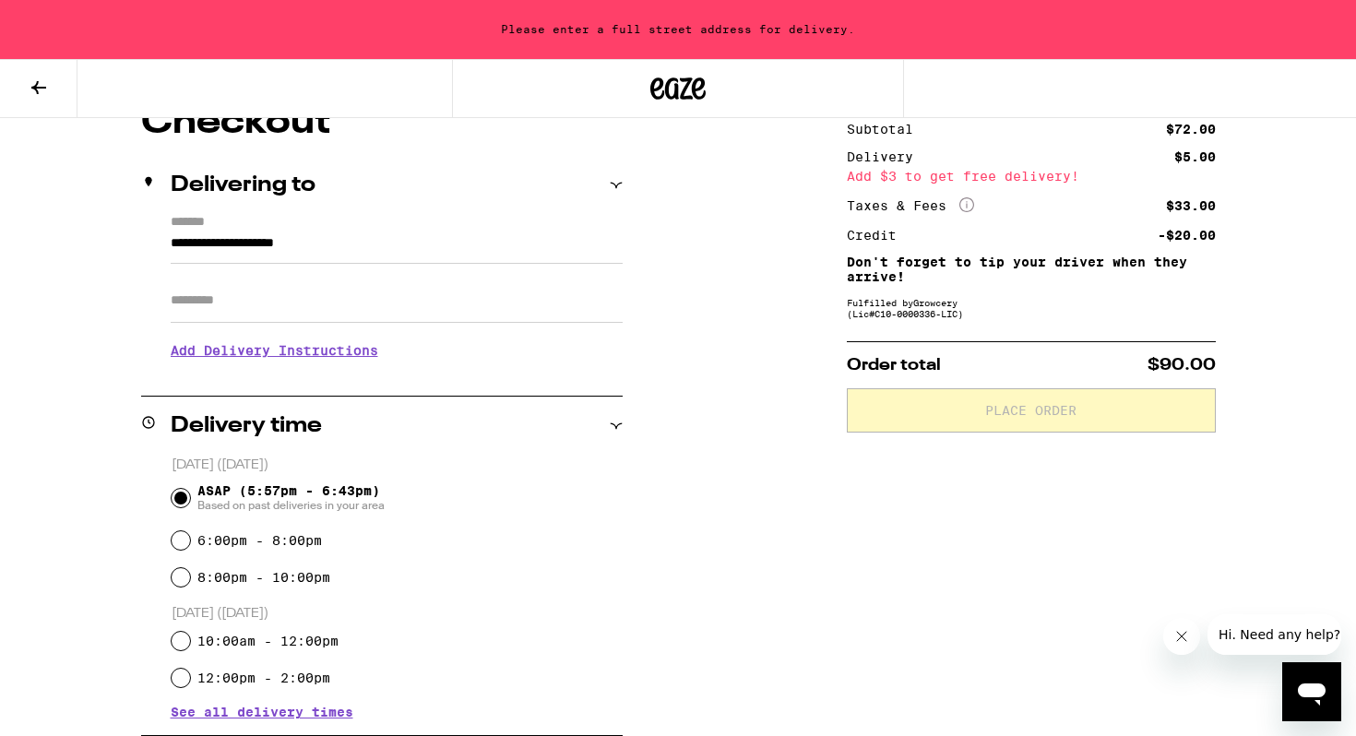
click at [220, 246] on input "**********" at bounding box center [397, 247] width 452 height 31
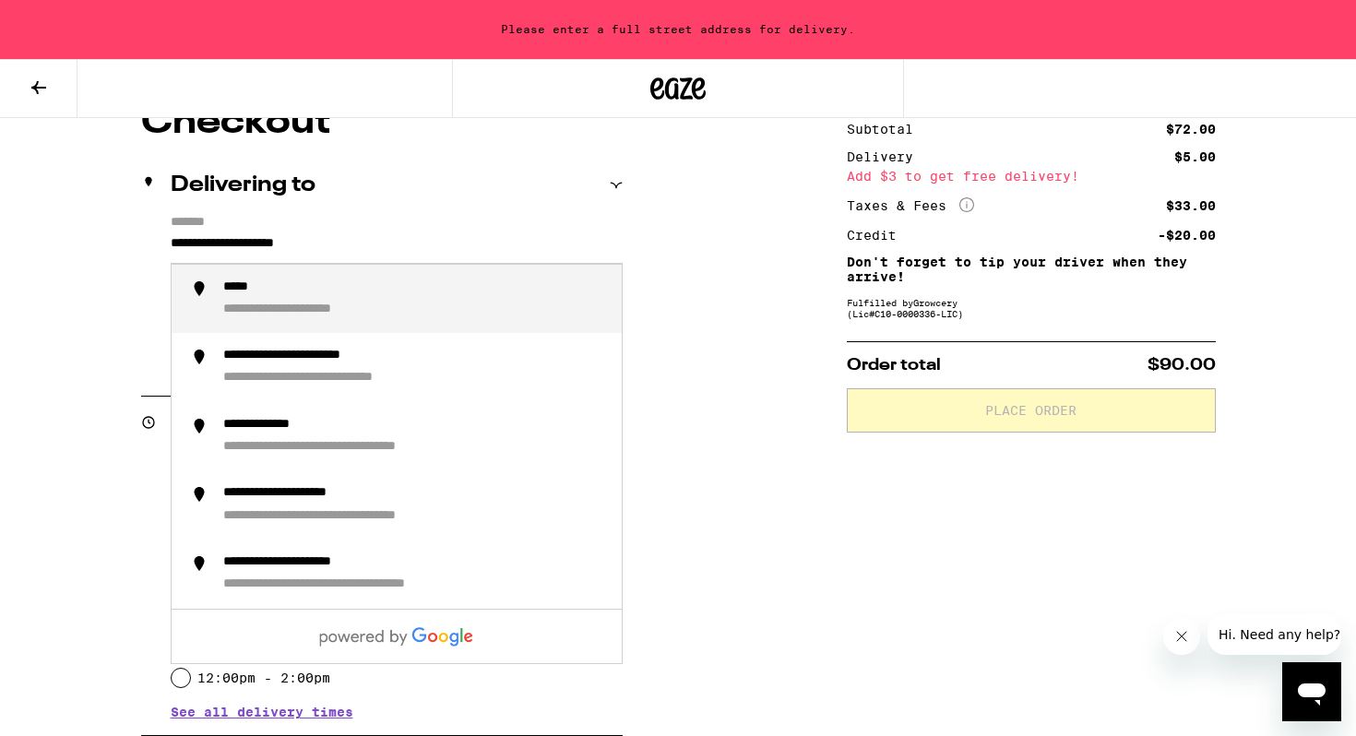
click at [332, 244] on input "**********" at bounding box center [397, 247] width 452 height 31
drag, startPoint x: 367, startPoint y: 244, endPoint x: 114, endPoint y: 241, distance: 252.8
click at [114, 241] on div "**********" at bounding box center [678, 657] width 1328 height 1107
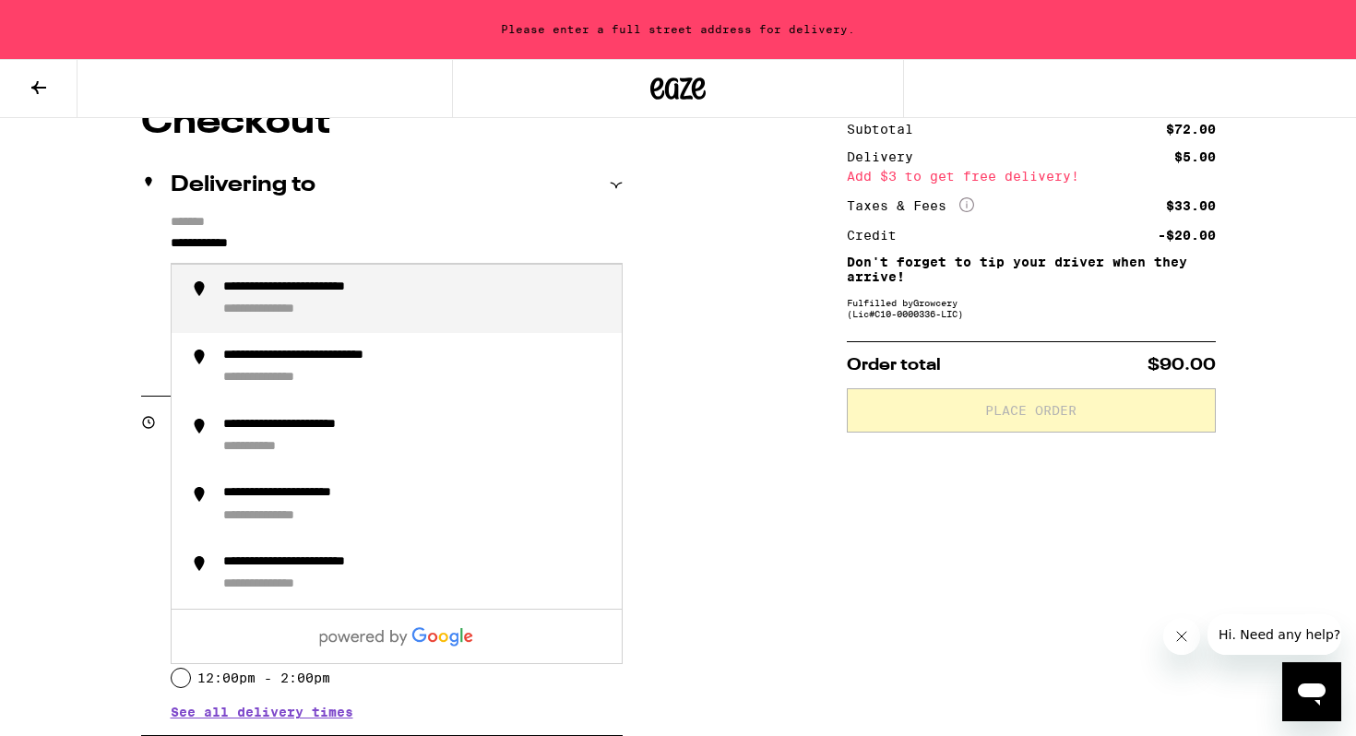
click at [282, 289] on div "**********" at bounding box center [331, 289] width 217 height 18
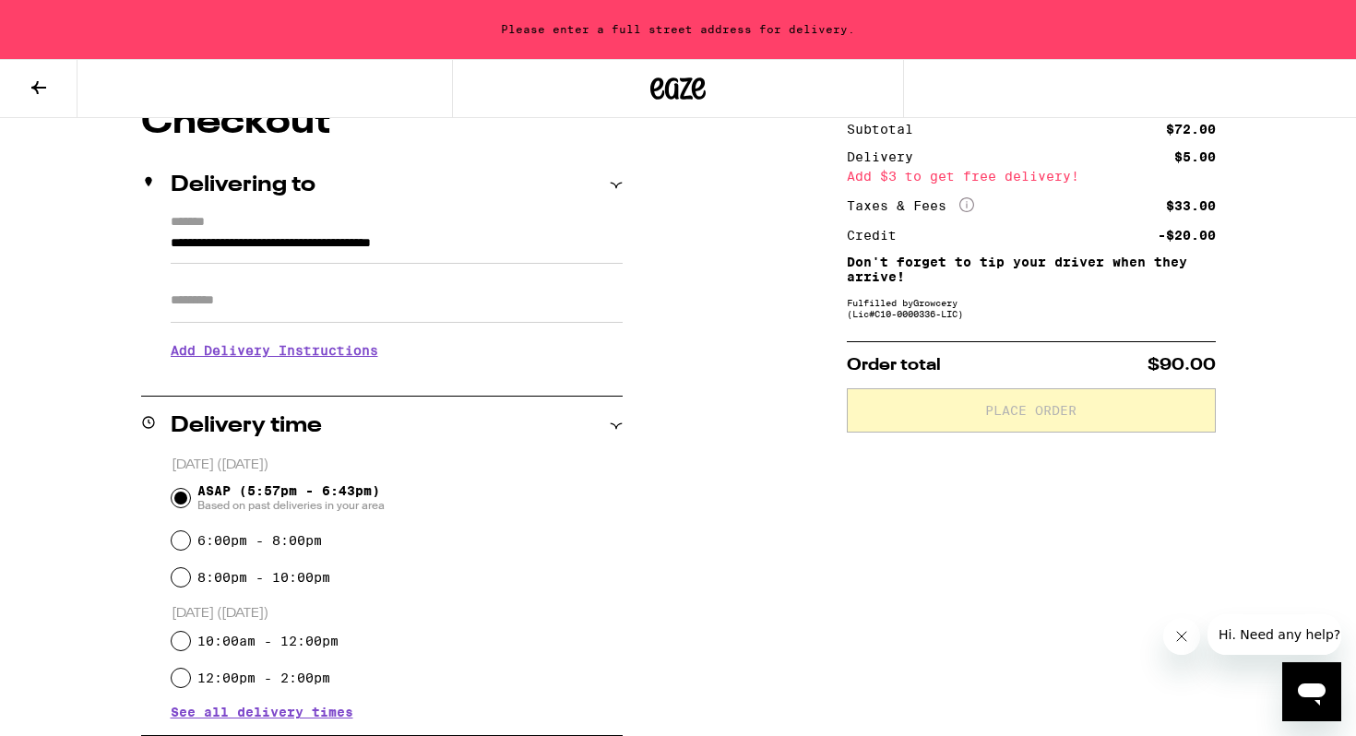
type input "**********"
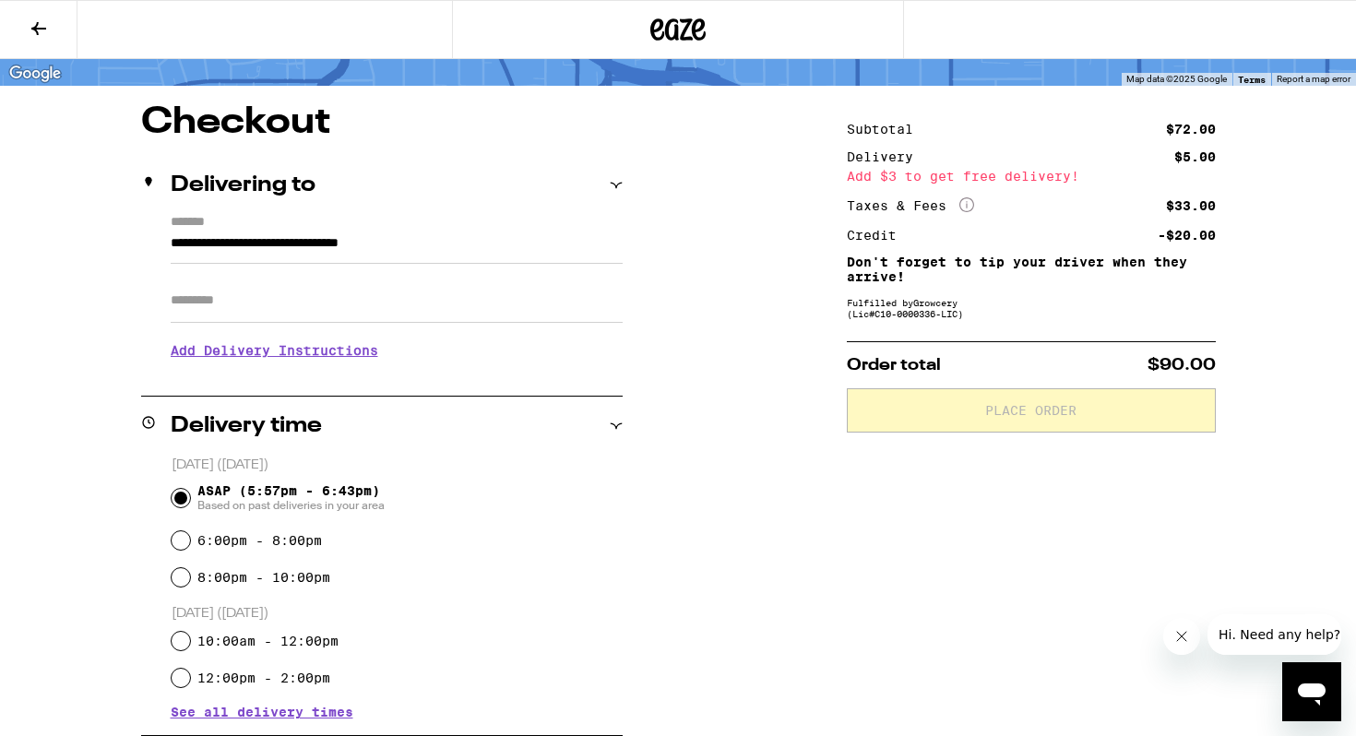
click at [285, 306] on input "Apt/Suite" at bounding box center [397, 301] width 452 height 44
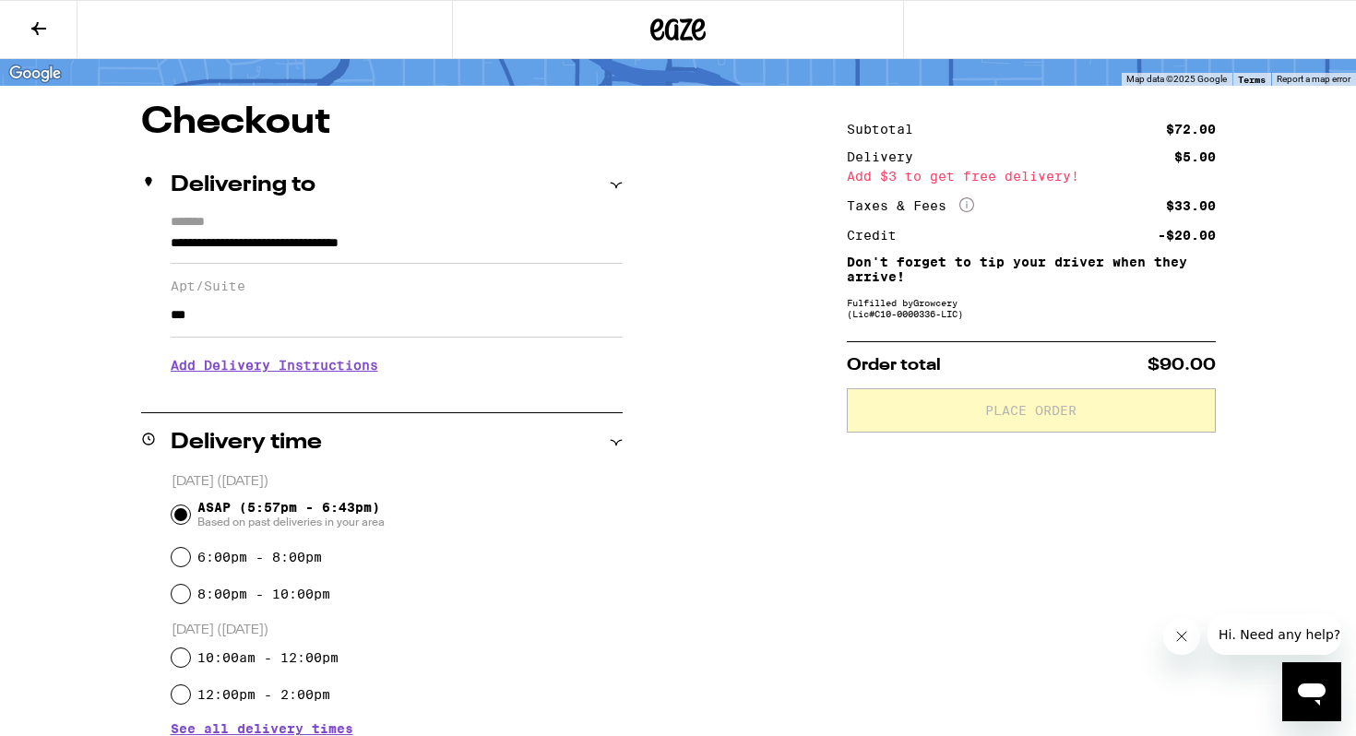
type input "***"
click at [357, 363] on h3 "Add Delivery Instructions" at bounding box center [397, 365] width 452 height 42
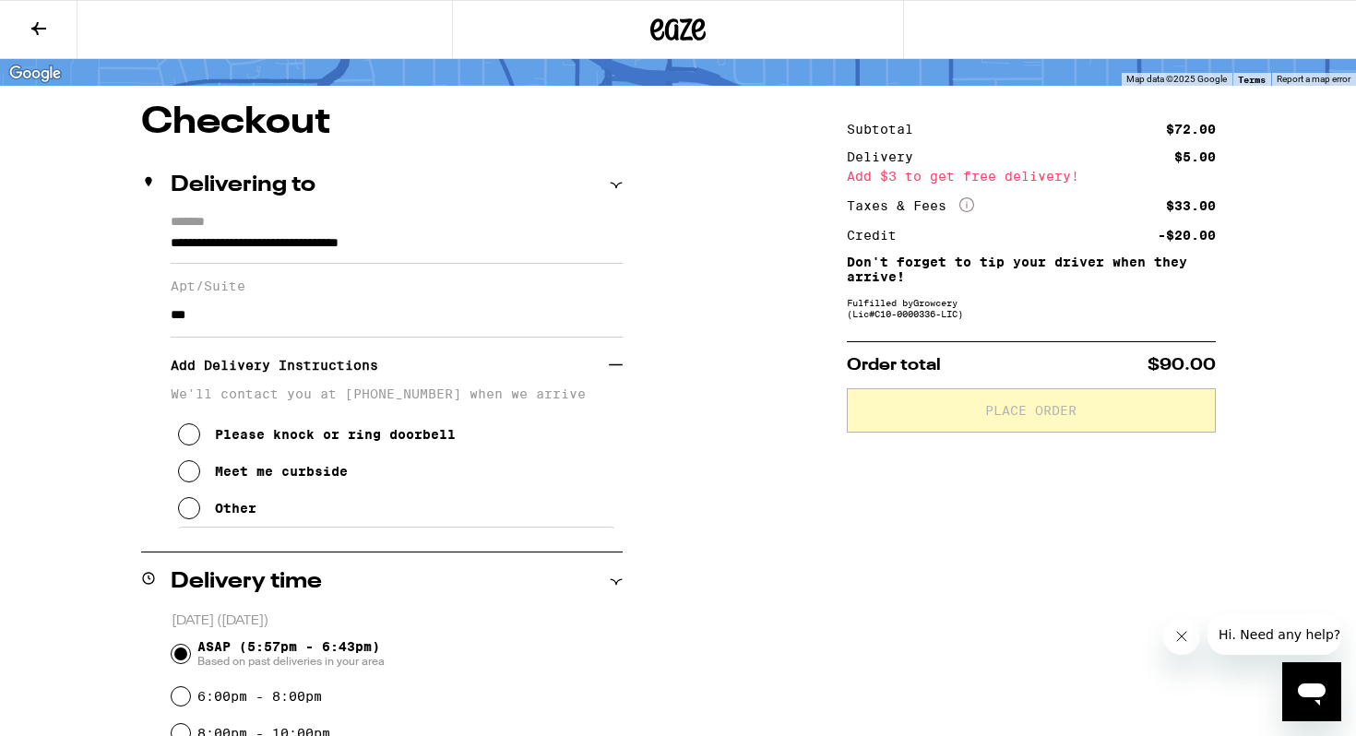
click at [688, 421] on div "**********" at bounding box center [678, 735] width 1328 height 1263
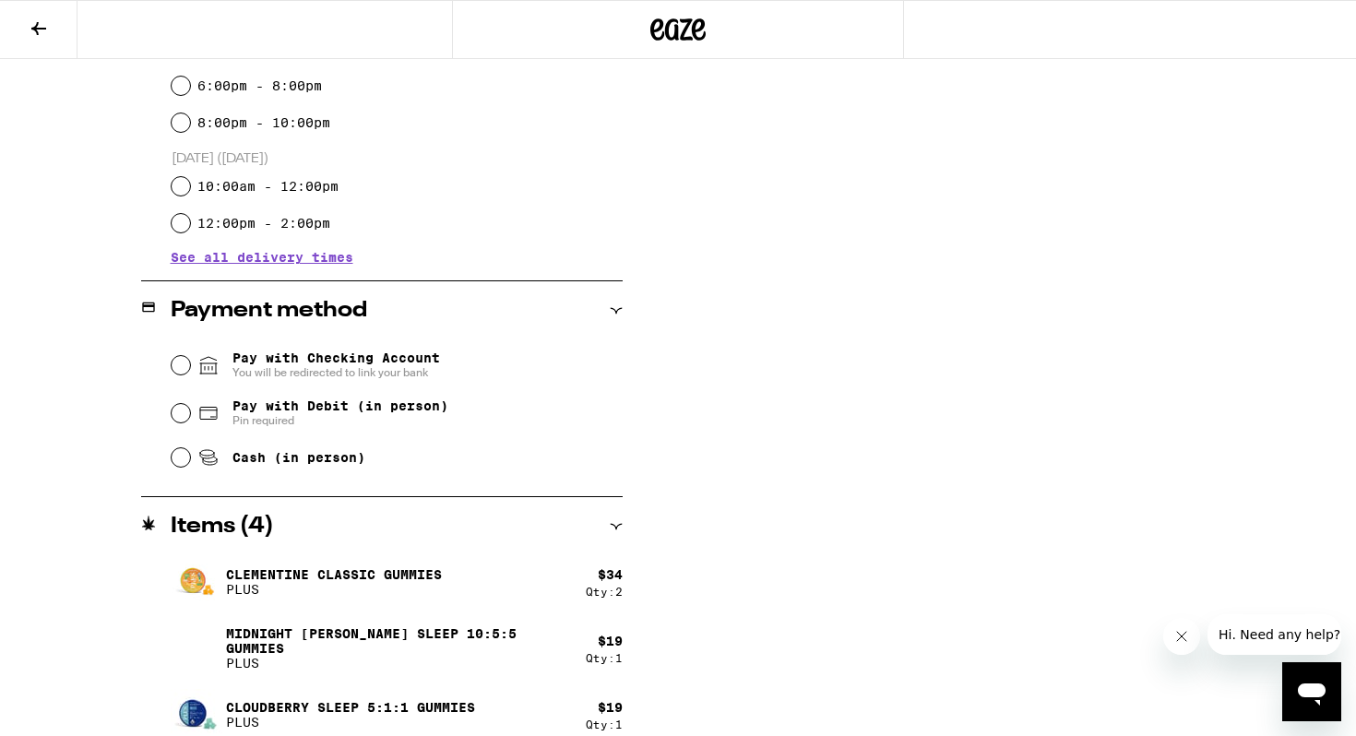
scroll to position [750, 0]
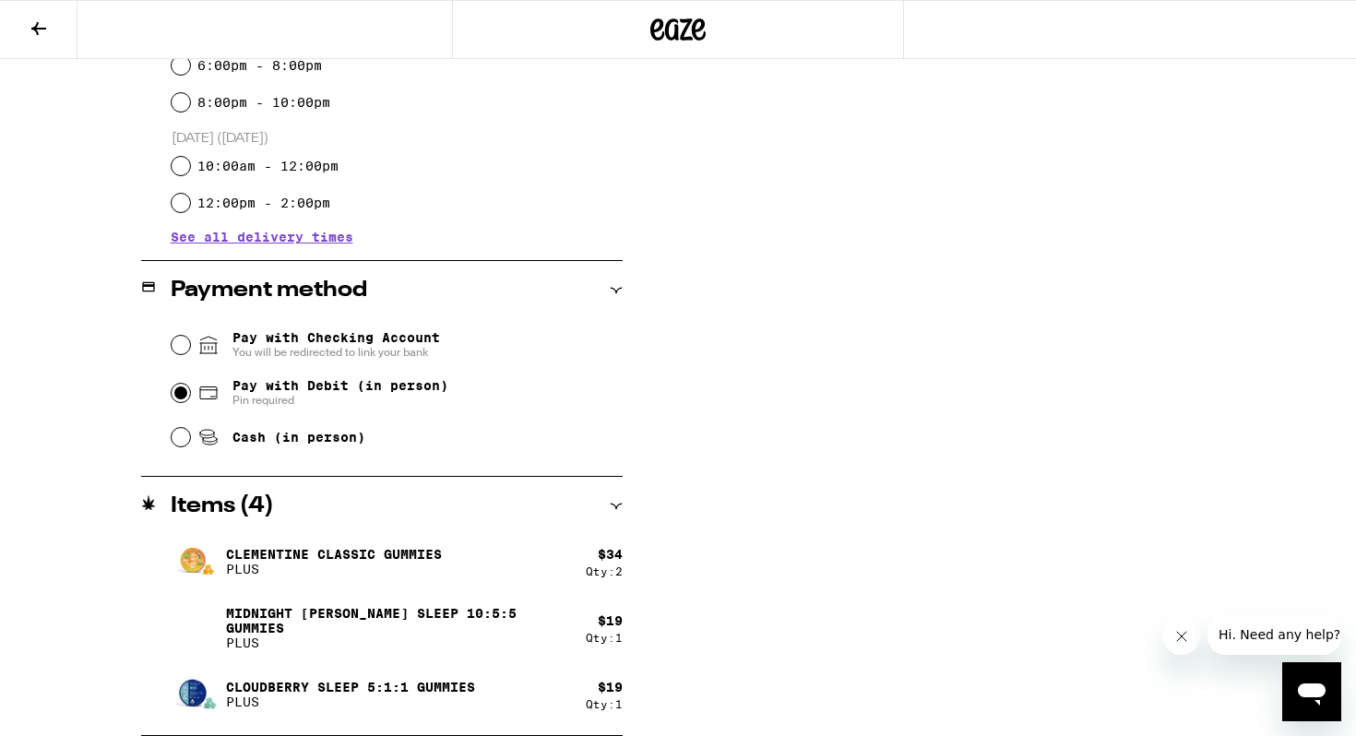
click at [184, 394] on input "Pay with Debit (in person) Pin required" at bounding box center [181, 393] width 18 height 18
radio input "true"
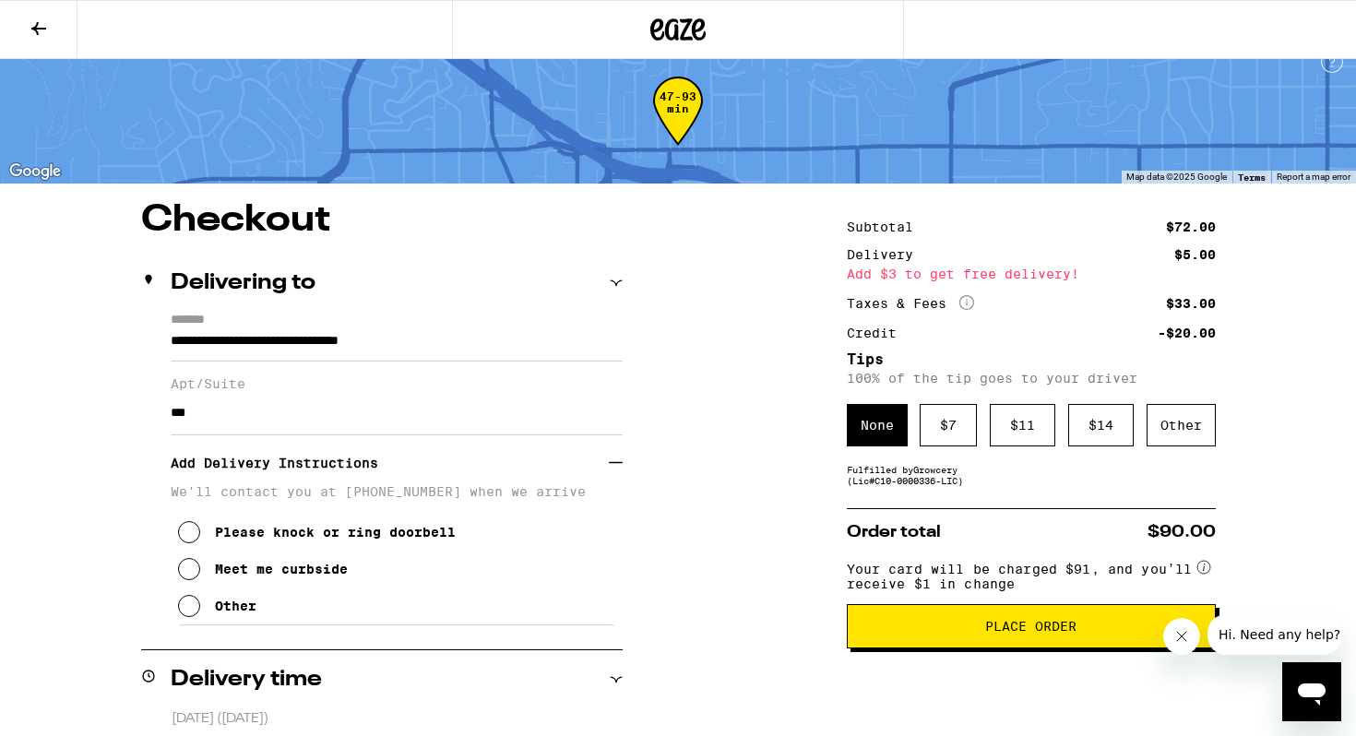
scroll to position [22, 0]
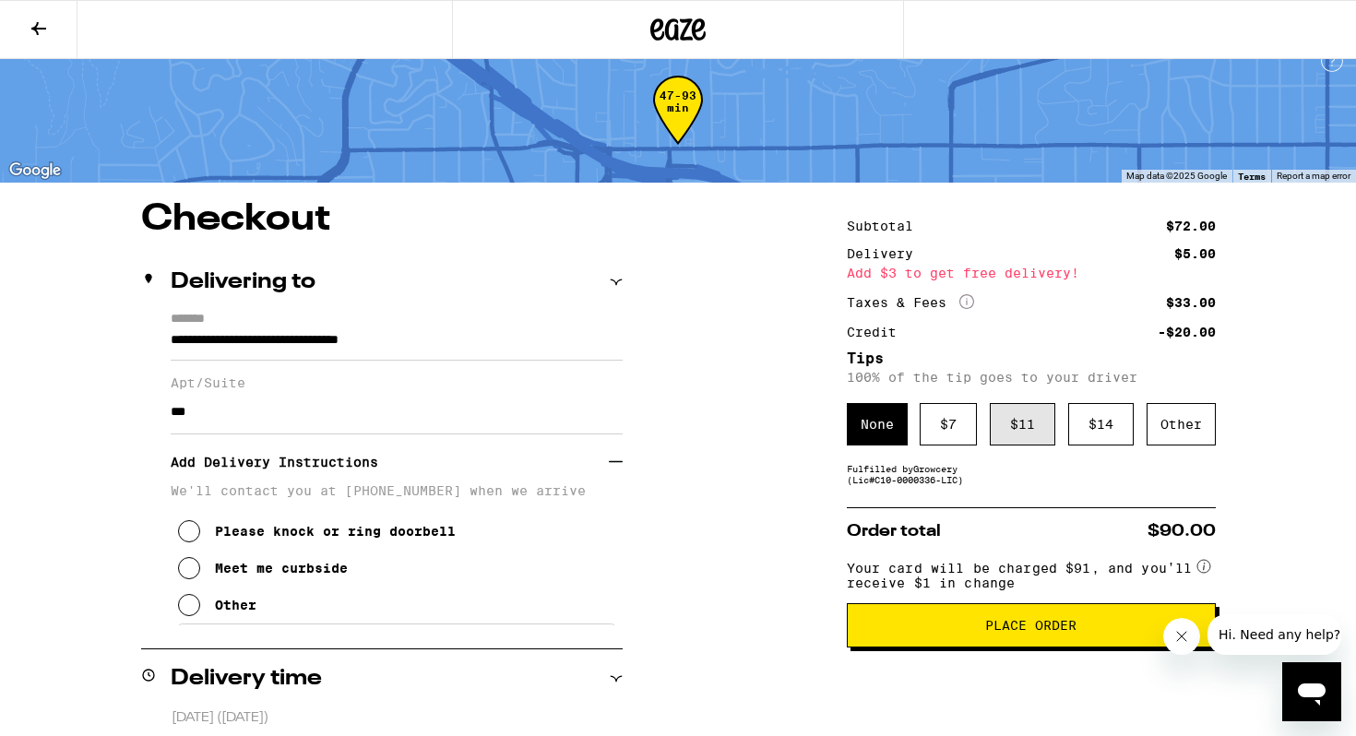
click at [1006, 435] on div "$ 11" at bounding box center [1022, 424] width 65 height 42
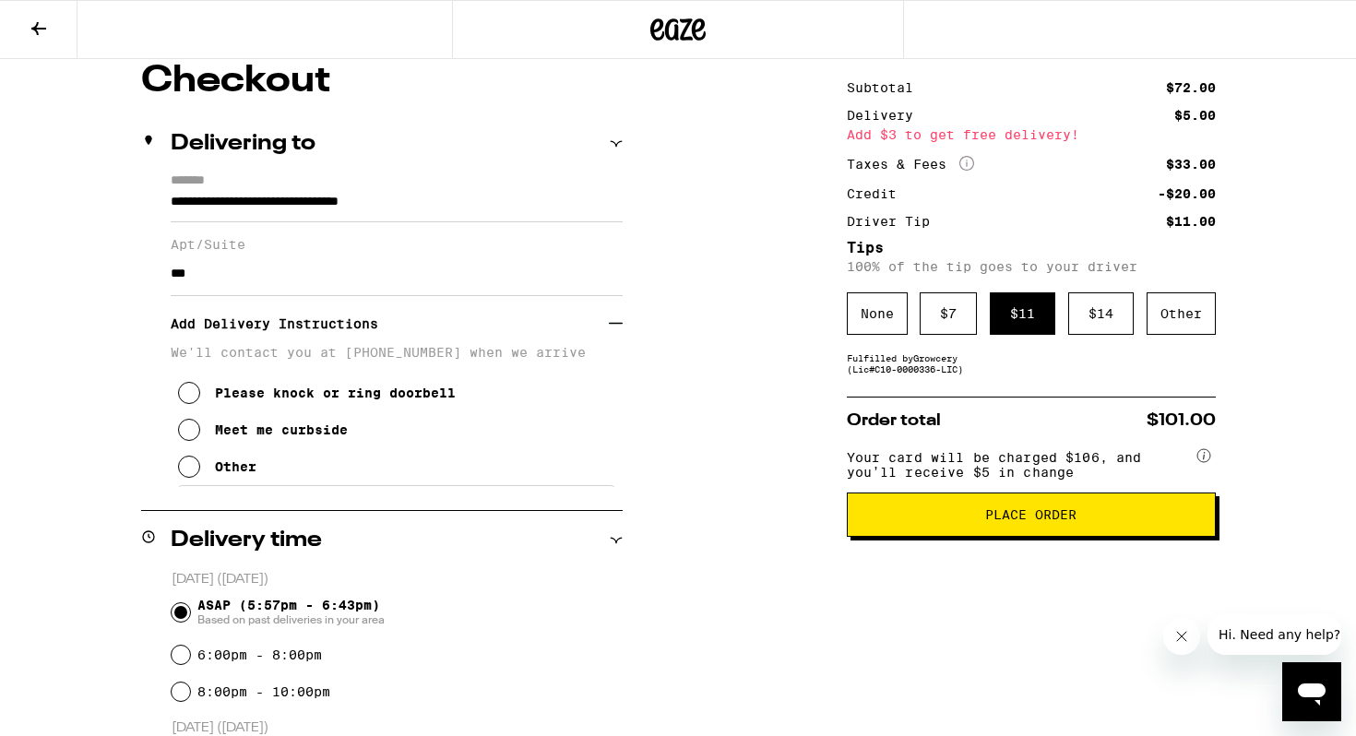
scroll to position [0, 0]
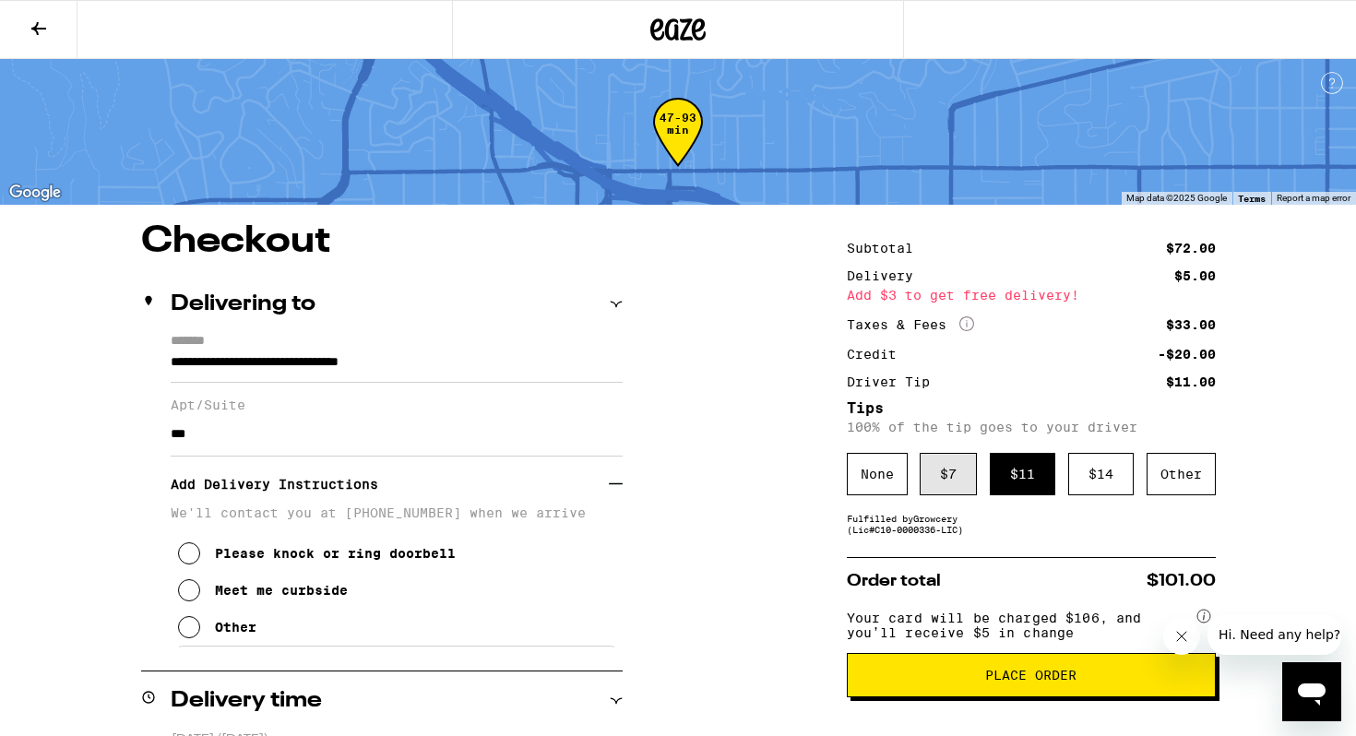
click at [950, 485] on div "$ 7" at bounding box center [948, 474] width 57 height 42
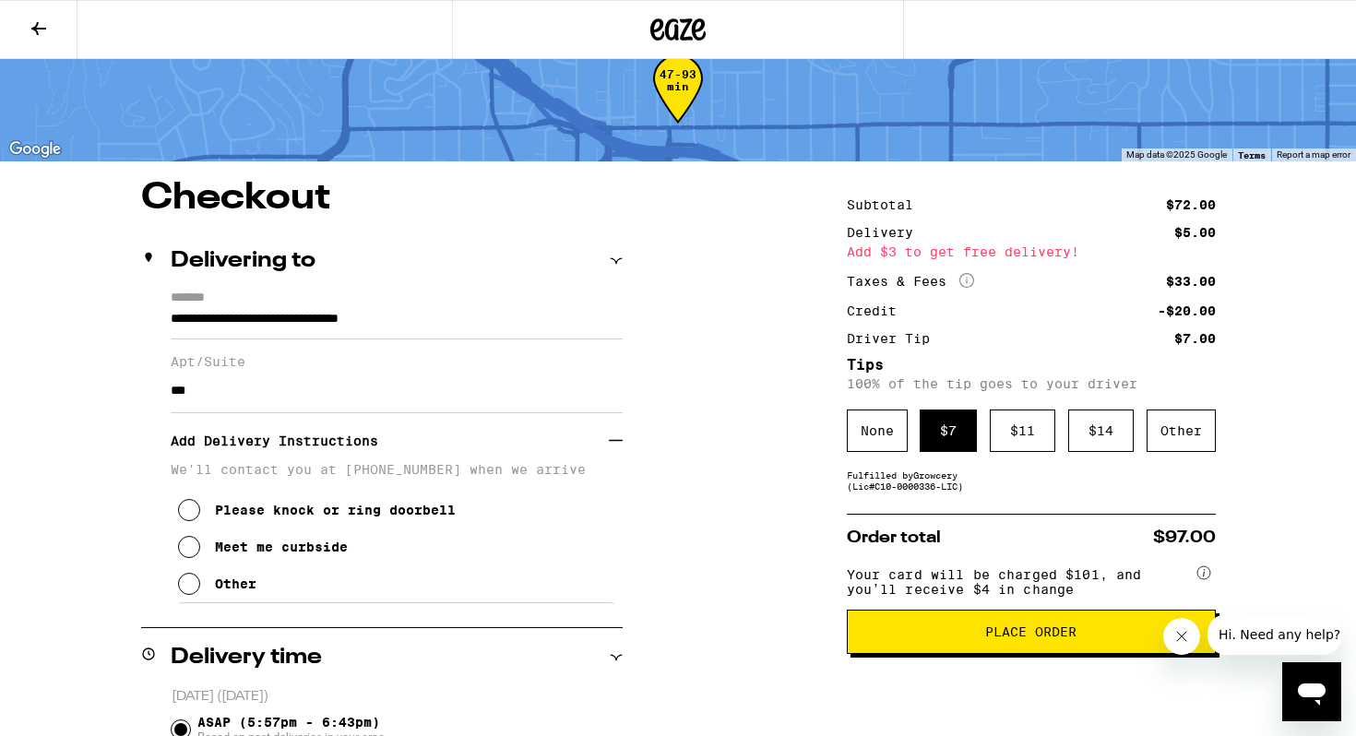
scroll to position [45, 0]
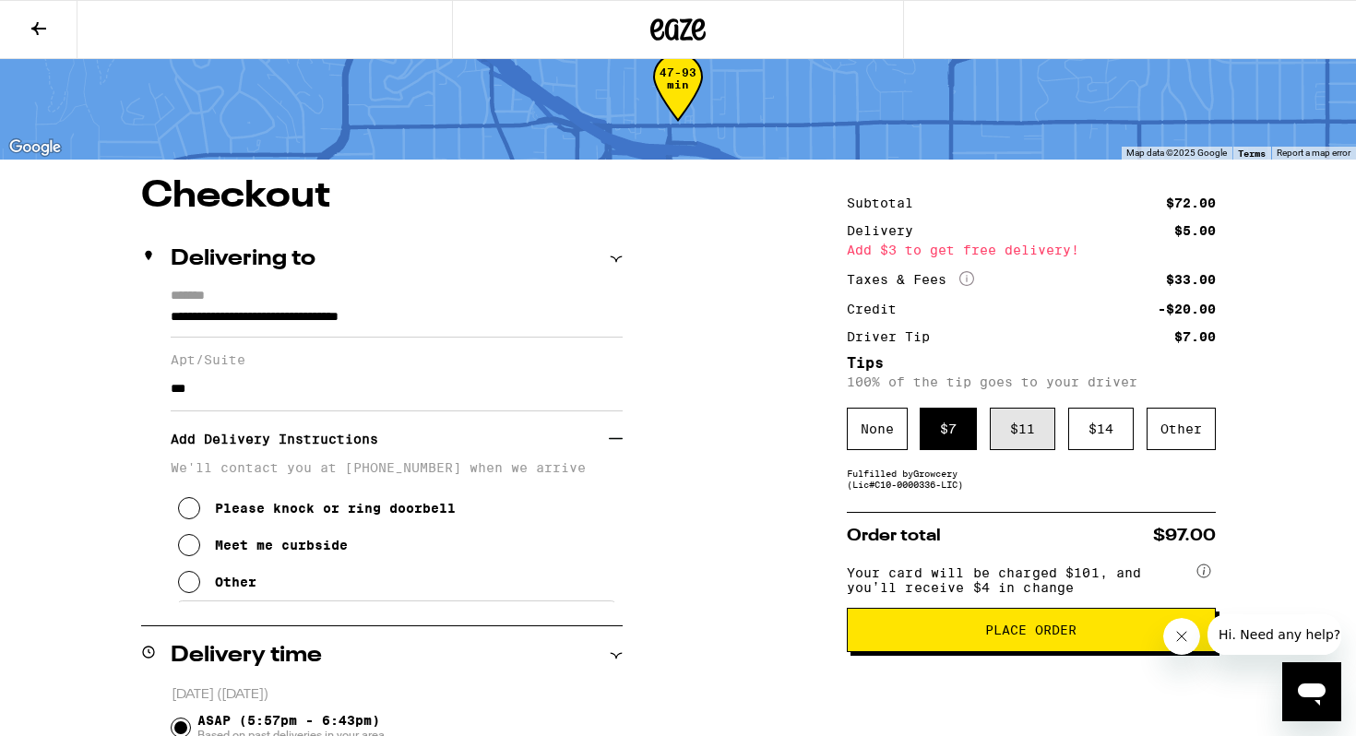
click at [1022, 431] on div "$ 11" at bounding box center [1022, 429] width 65 height 42
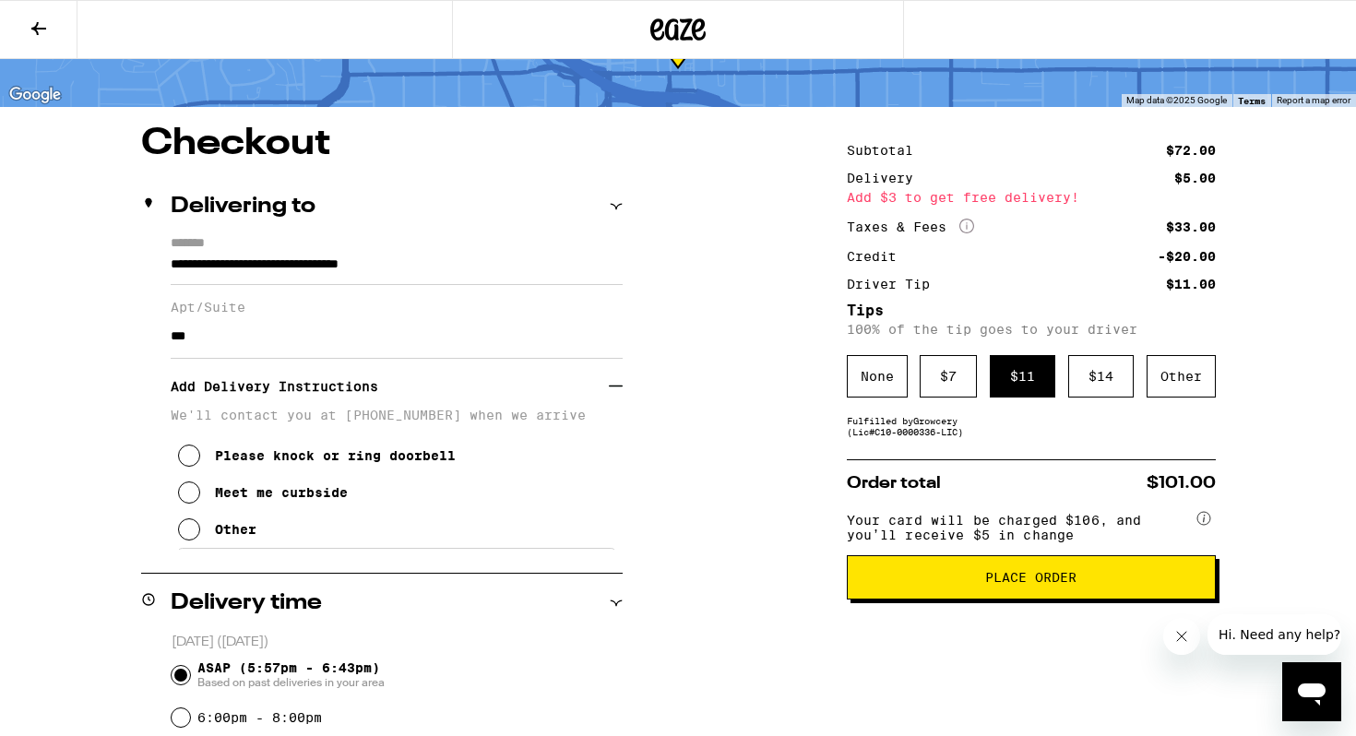
scroll to position [112, 0]
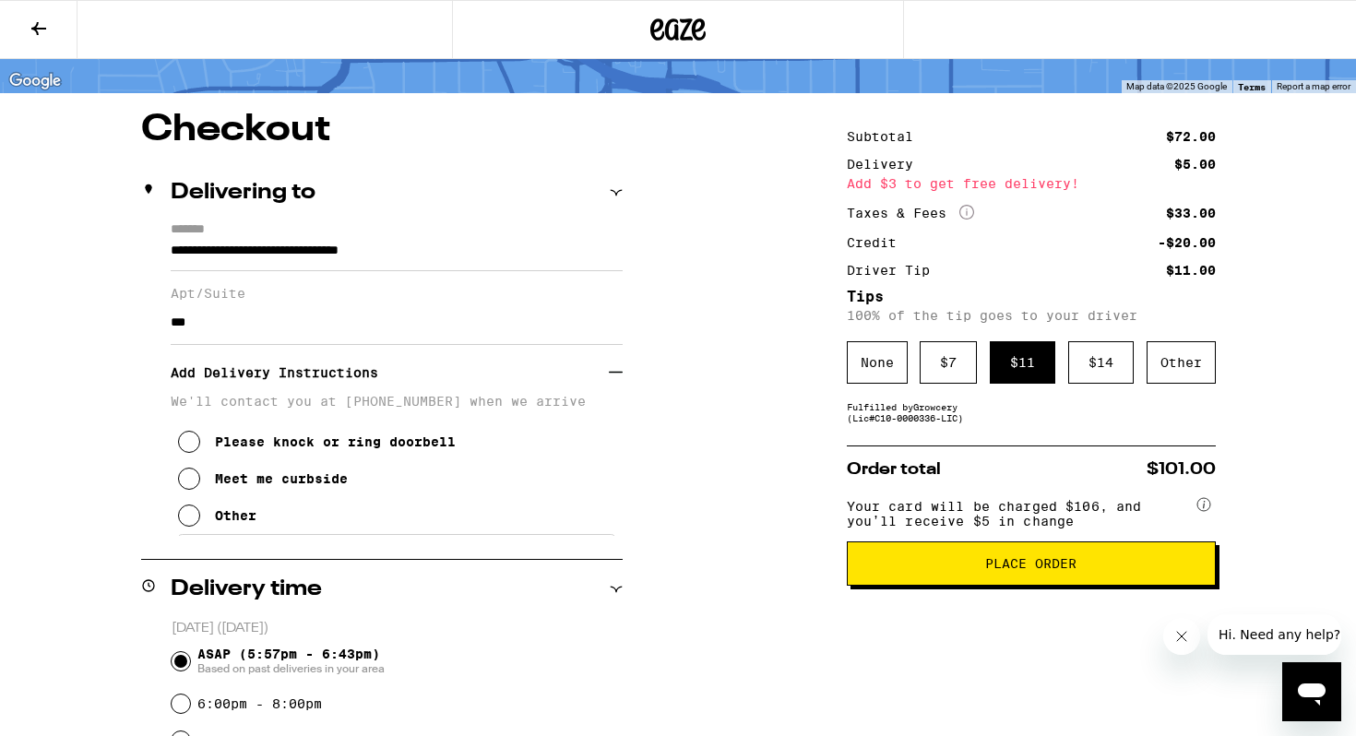
click at [991, 570] on span "Place Order" at bounding box center [1030, 563] width 91 height 13
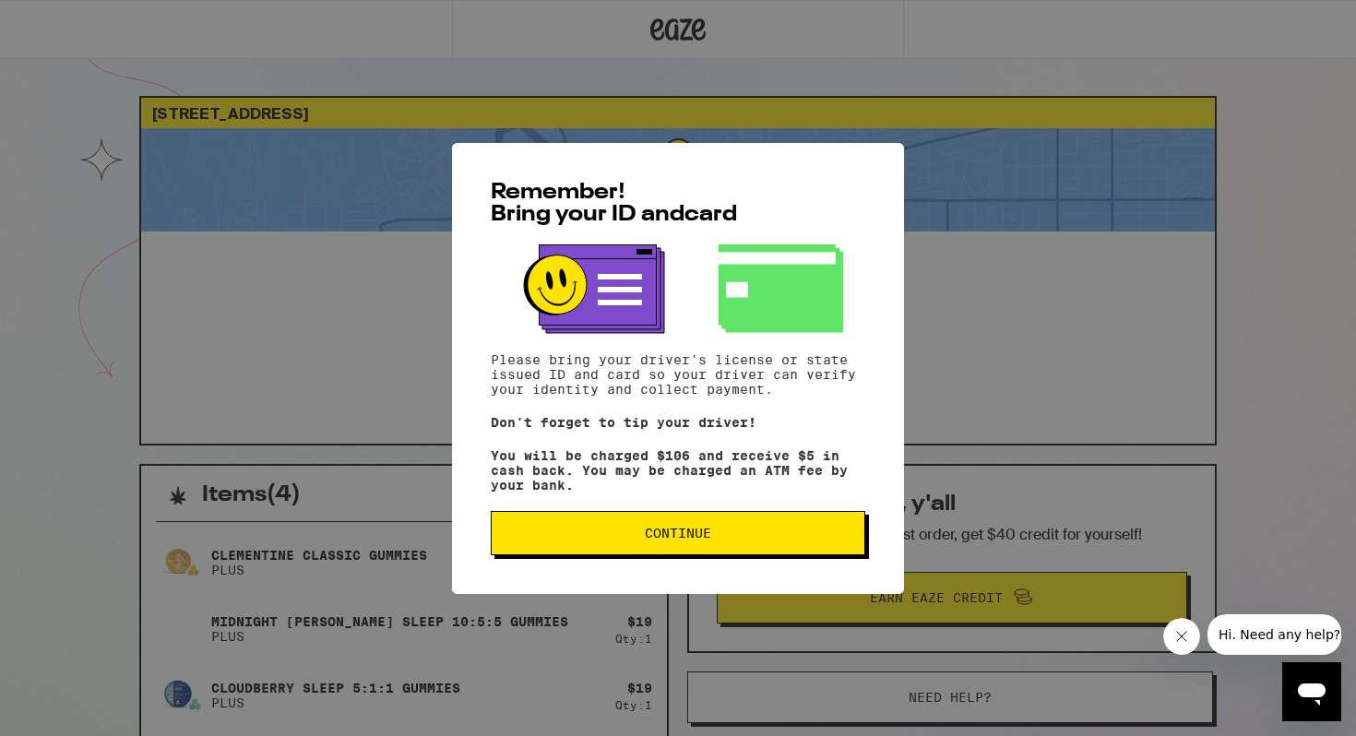
click at [678, 551] on button "Continue" at bounding box center [678, 533] width 375 height 44
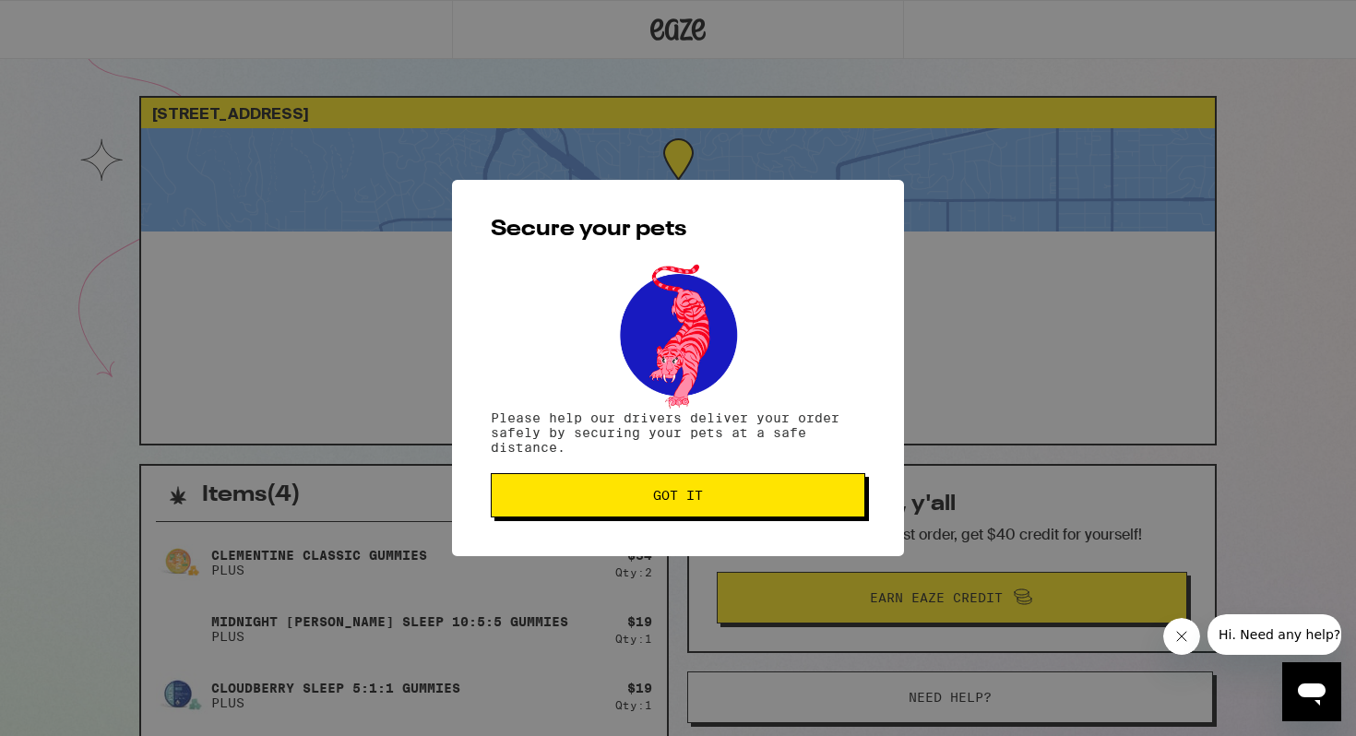
click at [687, 496] on span "Got it" at bounding box center [678, 495] width 50 height 13
